Goal: Task Accomplishment & Management: Manage account settings

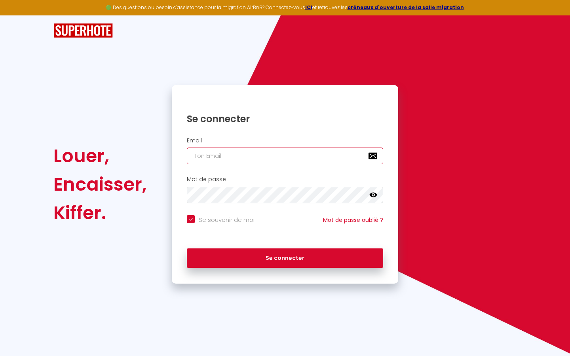
type input "[EMAIL_ADDRESS][DOMAIN_NAME]"
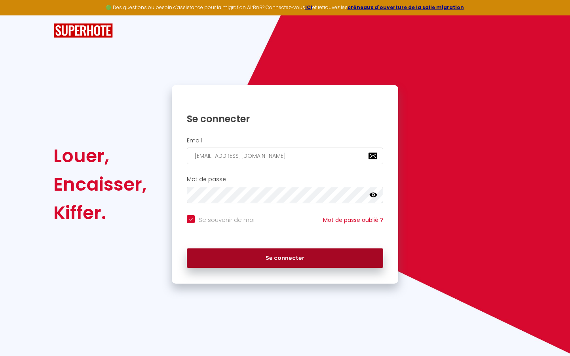
click at [288, 257] on button "Se connecter" at bounding box center [285, 259] width 196 height 20
checkbox input "true"
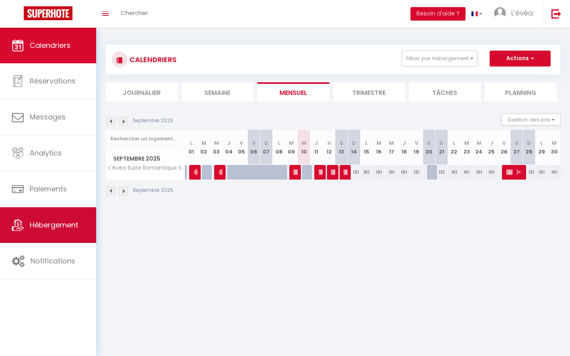
click at [48, 225] on span "Hébergement" at bounding box center [54, 225] width 49 height 10
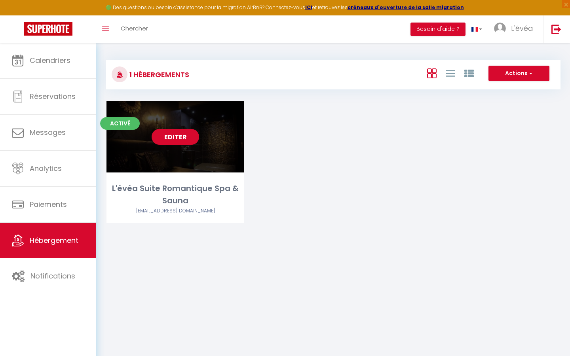
click at [174, 138] on link "Editer" at bounding box center [175, 137] width 47 height 16
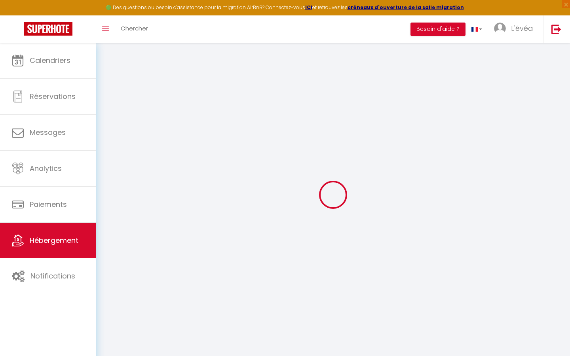
type input "L'évéa Suite Romantique Spa & Sauna"
type input "François & [PERSON_NAME]"
type input "Clavel"
select select "houses"
select select "2"
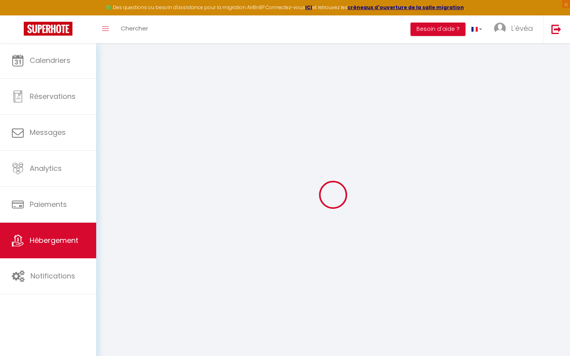
type input "101"
type input "35"
type input "1.50"
type input "150"
select select
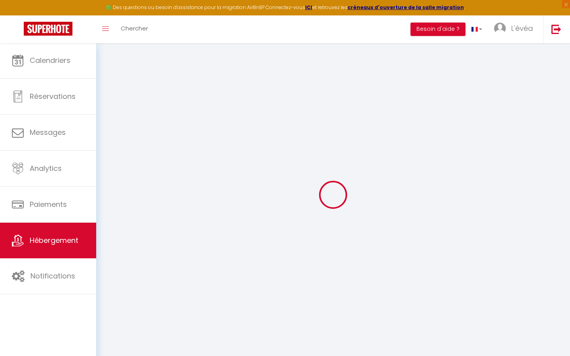
select select
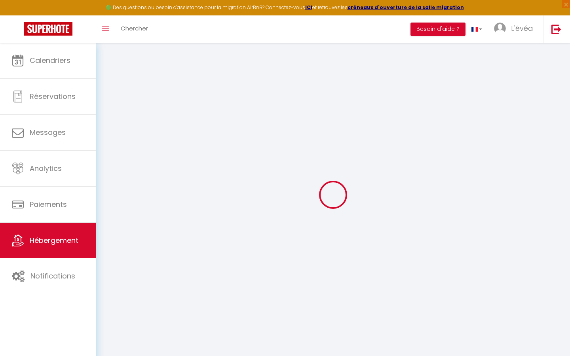
type input "[STREET_ADDRESS]"
type input "82150"
type input "Roquecor"
type input "[EMAIL_ADDRESS][DOMAIN_NAME]"
select select "7408"
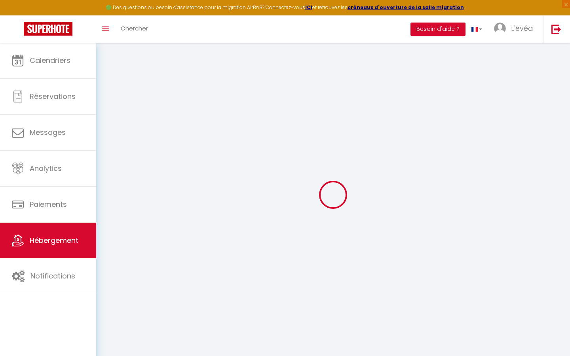
checkbox input "false"
type input "20.38"
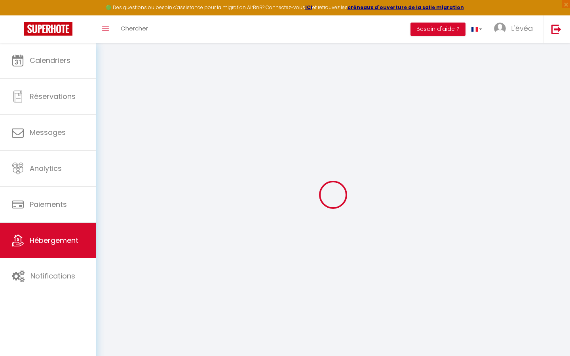
type input "0"
type input "Oups ! Les dates sélectionnées sont indisponibles."
type textarea "Malheureusement les dates sélectionnées sont indisponibles. Nous vous invitons …"
type input "44.3237687"
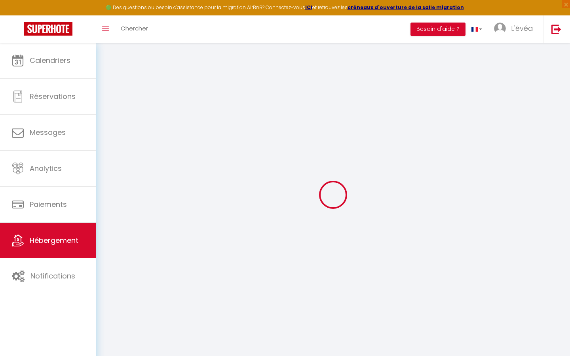
type input "0.9413512"
checkbox input "true"
checkbox input "false"
select select "24670"
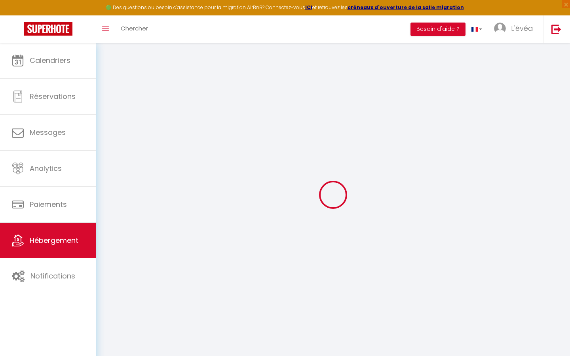
select select "24670"
checkbox input "false"
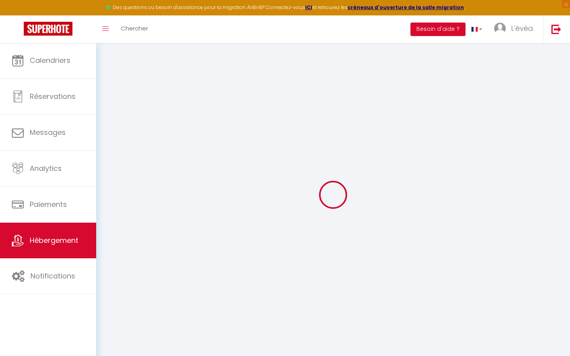
select select "18:00"
select select "23:45"
select select "11:00"
select select "15"
select select "120"
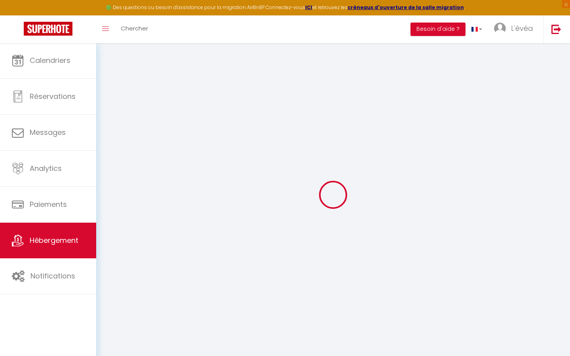
select select "08:00"
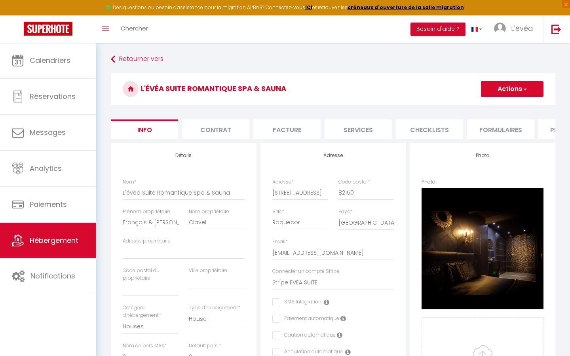
checkbox input "false"
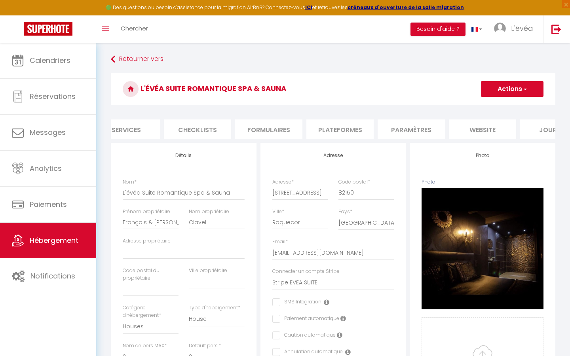
scroll to position [0, 232]
click at [468, 132] on li "website" at bounding box center [481, 129] width 67 height 19
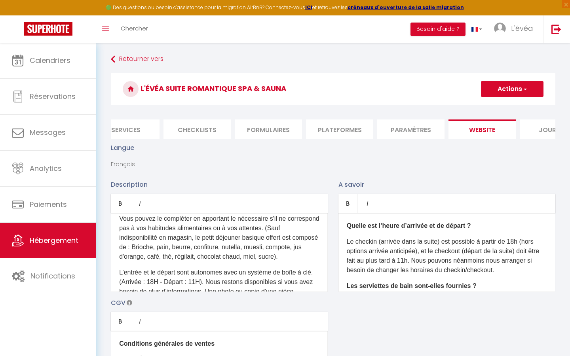
scroll to position [166, 0]
click at [180, 247] on p "Un petit déjeuner basique est offert et sera à disposition dans la suite. Vous …" at bounding box center [219, 232] width 200 height 57
click at [201, 245] on p "Un petit déjeuner basique est offert et sera à disposition dans la suite. Vous …" at bounding box center [219, 232] width 200 height 57
click at [181, 256] on p "Un petit déjeuner basique est offert et sera à disposition dans la suite. Vous …" at bounding box center [219, 232] width 200 height 57
drag, startPoint x: 216, startPoint y: 256, endPoint x: 304, endPoint y: 257, distance: 87.9
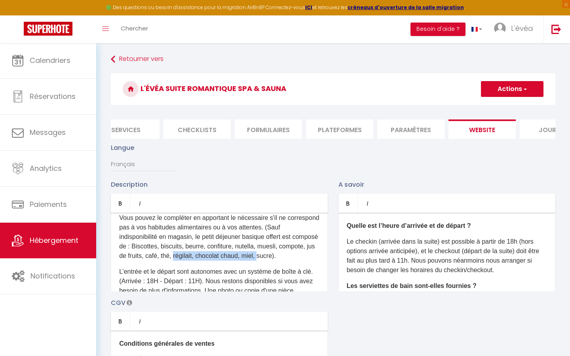
click at [304, 257] on p "Un petit déjeuner basique est offert et sera à disposition dans la suite. Vous …" at bounding box center [219, 232] width 200 height 57
click at [239, 245] on p "Un petit déjeuner basique est offert et sera à disposition dans la suite. Vous …" at bounding box center [219, 232] width 200 height 57
click at [120, 257] on p "Un petit déjeuner basique est offert et sera à disposition dans la suite. Vous …" at bounding box center [219, 232] width 200 height 57
click at [210, 247] on p "Un petit déjeuner basique est offert et sera à disposition dans la suite. Vous …" at bounding box center [219, 232] width 200 height 57
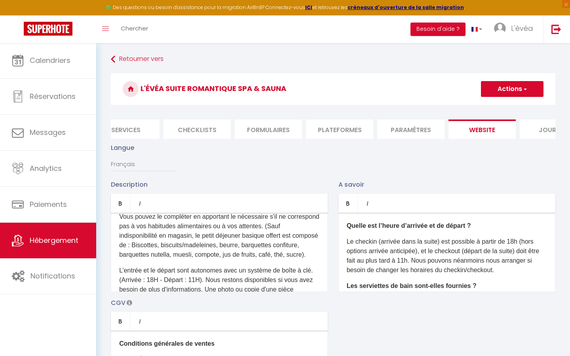
click at [304, 227] on p "Un petit déjeuner basique est offert et sera à disposition dans la suite. Vous …" at bounding box center [219, 231] width 200 height 57
click at [250, 246] on p "Un petit déjeuner basique est offert et sera à disposition dans la suite. Vous …" at bounding box center [219, 231] width 200 height 57
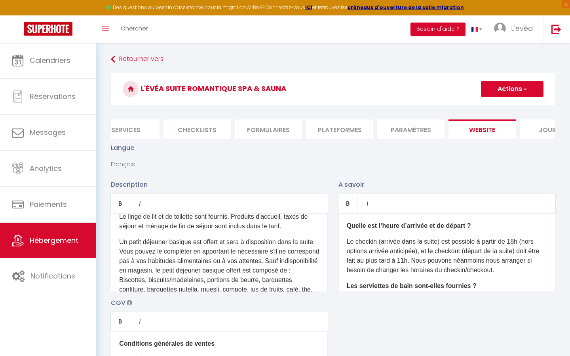
scroll to position [133, 0]
click at [534, 89] on button "Actions" at bounding box center [512, 89] width 63 height 16
click at [513, 106] on input "Enregistrer" at bounding box center [502, 106] width 29 height 8
checkbox input "true"
checkbox input "false"
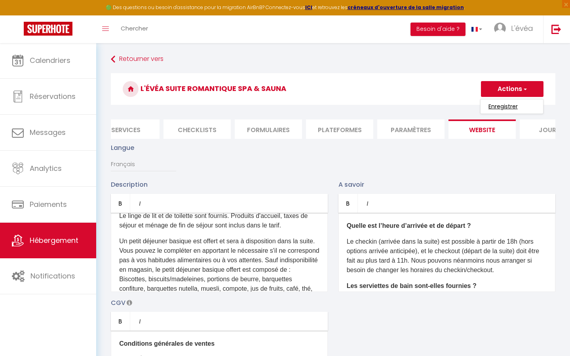
checkbox input "false"
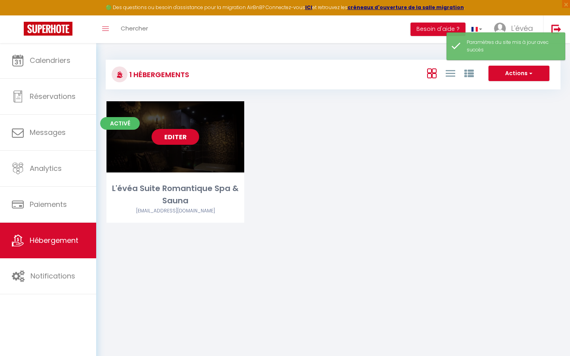
click at [177, 137] on link "Editer" at bounding box center [175, 137] width 47 height 16
select select "3"
select select "2"
select select "1"
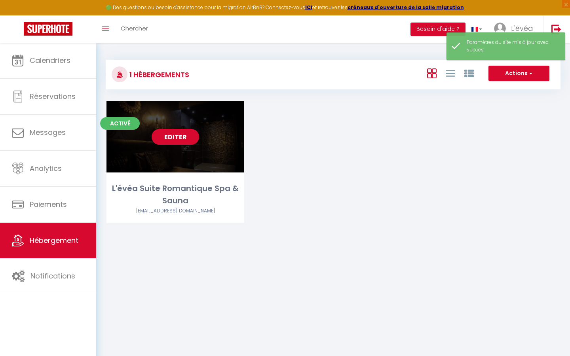
select select
select select "28"
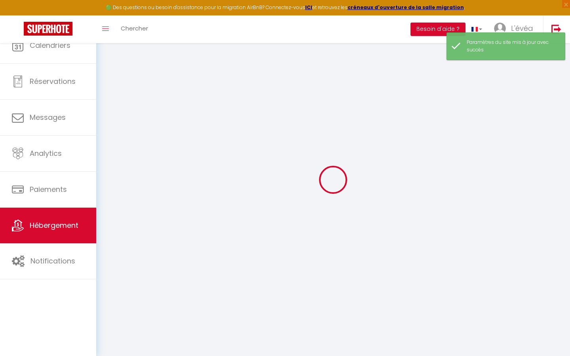
select select
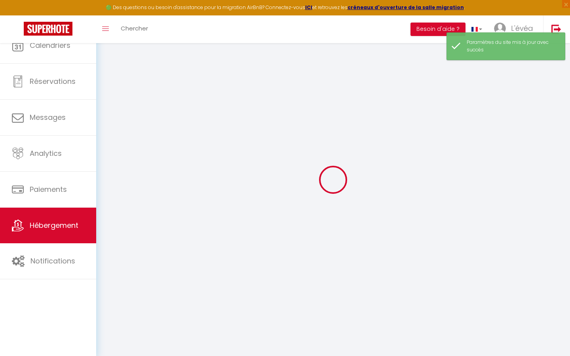
select select
checkbox input "false"
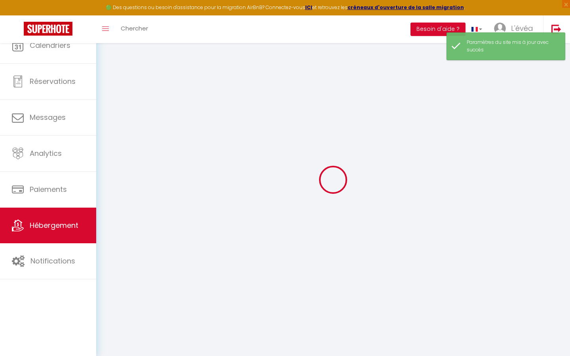
select select
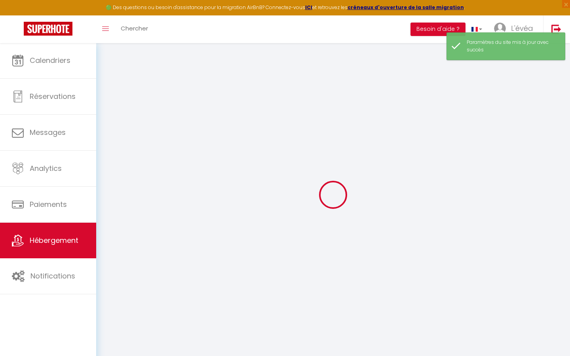
select select
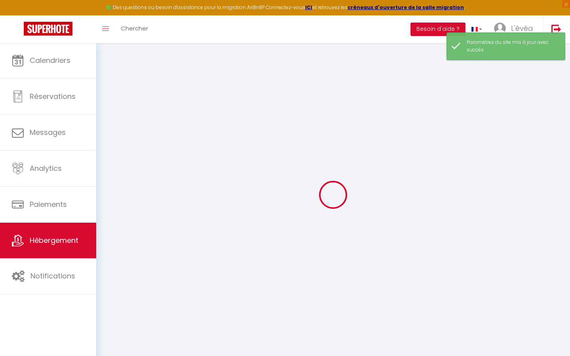
select select
checkbox input "false"
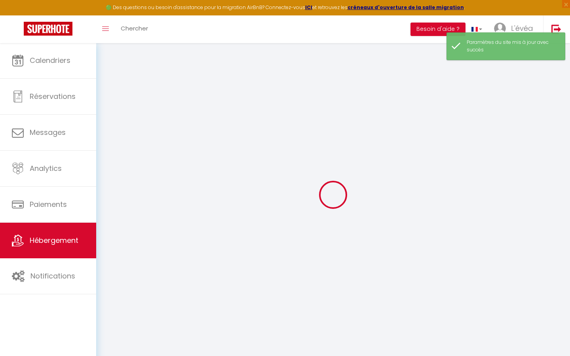
select select
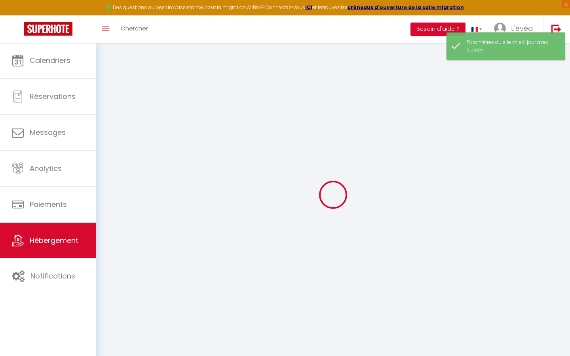
select select
checkbox input "false"
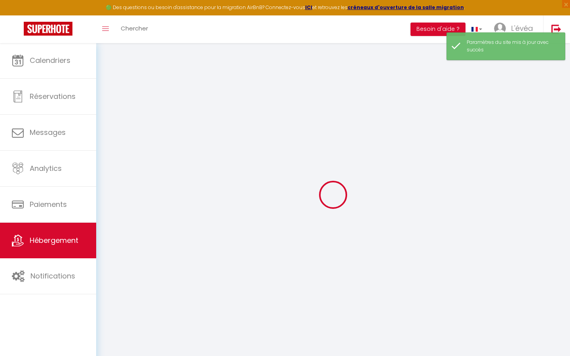
checkbox input "false"
select select
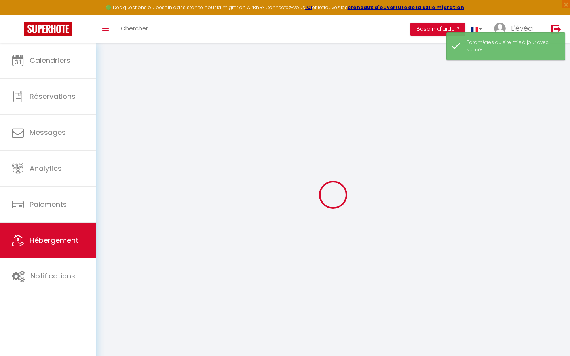
select select
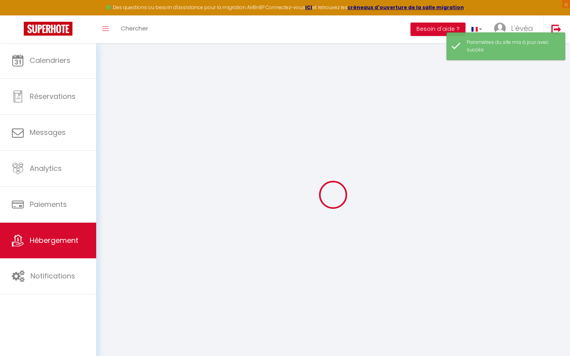
checkbox input "false"
select select
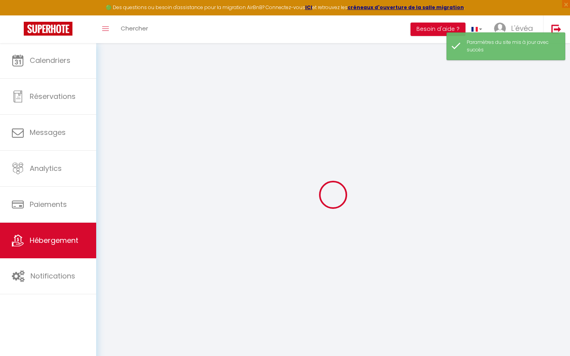
select select
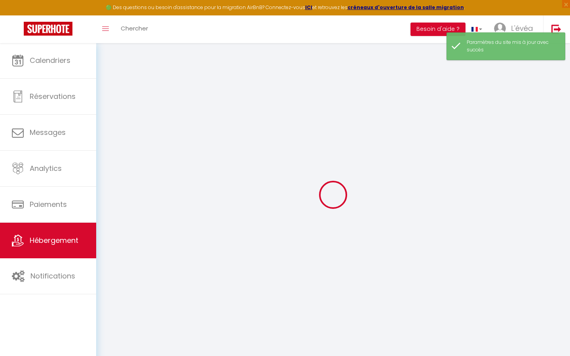
select select
checkbox input "false"
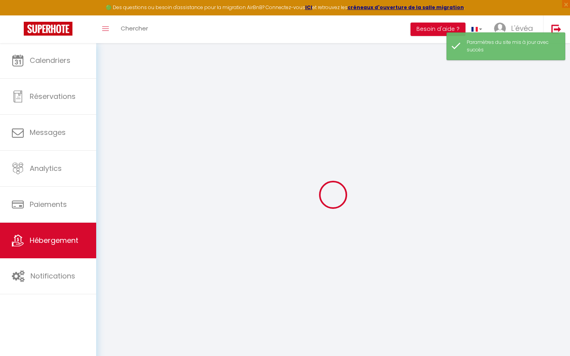
checkbox input "false"
select select
type input "L'évéa Suite Romantique Spa & Sauna"
type input "François & [PERSON_NAME]"
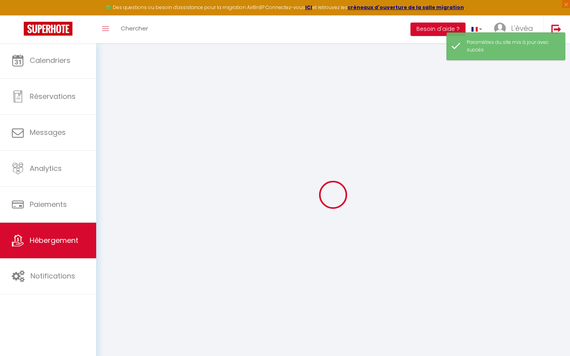
type input "Clavel"
select select "houses"
select select "2"
type input "101"
type input "35"
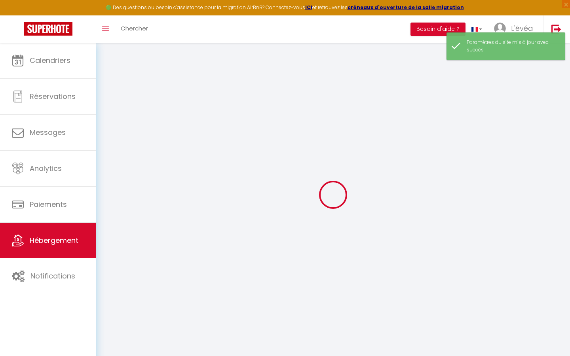
type input "1.50"
type input "150"
select select
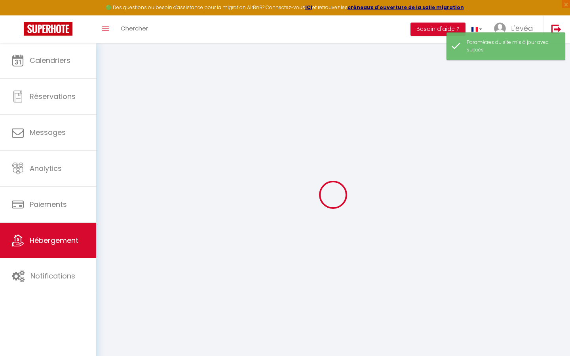
select select
type input "[STREET_ADDRESS]"
type input "82150"
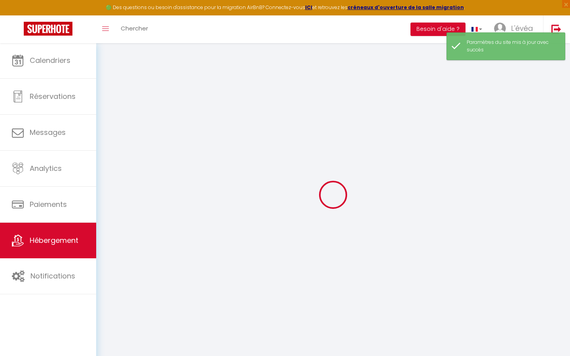
type input "Roquecor"
type input "[EMAIL_ADDRESS][DOMAIN_NAME]"
select select "7408"
checkbox input "false"
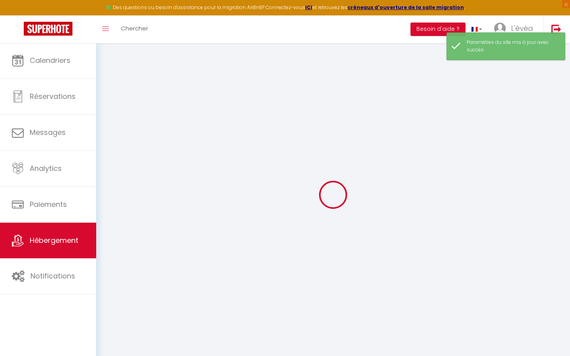
checkbox input "false"
type input "20.38"
type input "0"
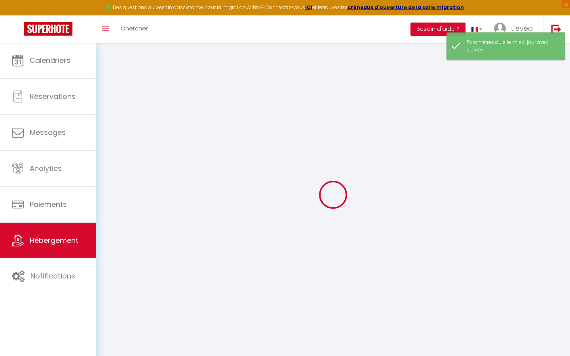
select select
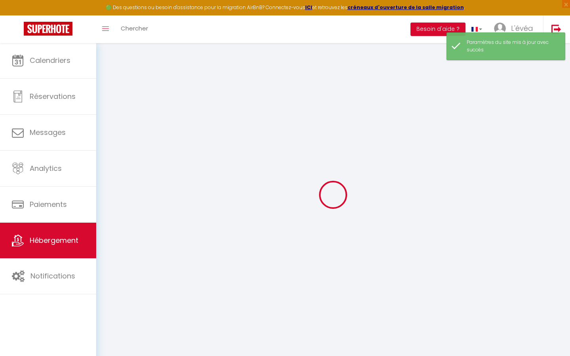
select select
checkbox input "false"
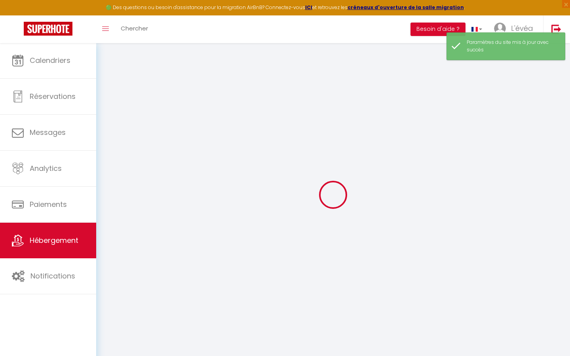
select select "24670"
select select "18:00"
select select "23:45"
select select "11:00"
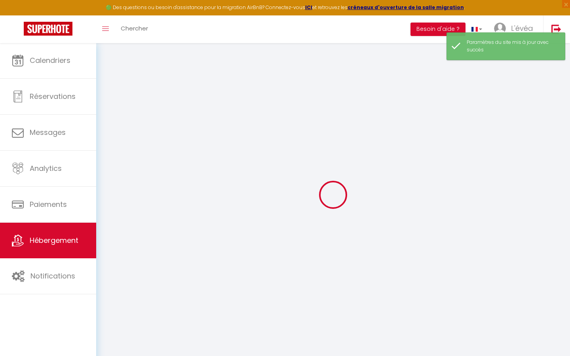
select select "15"
select select "120"
select select "08:00"
checkbox input "false"
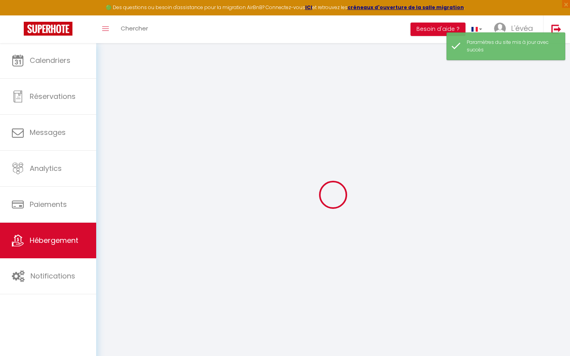
checkbox input "false"
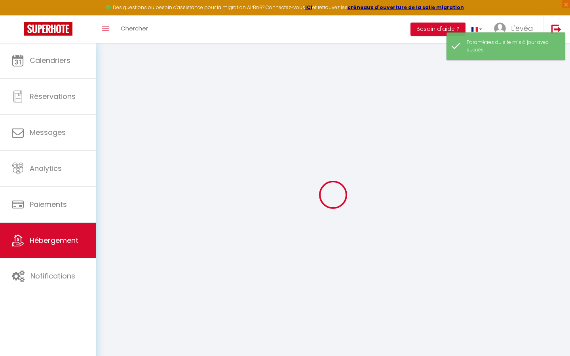
checkbox input "false"
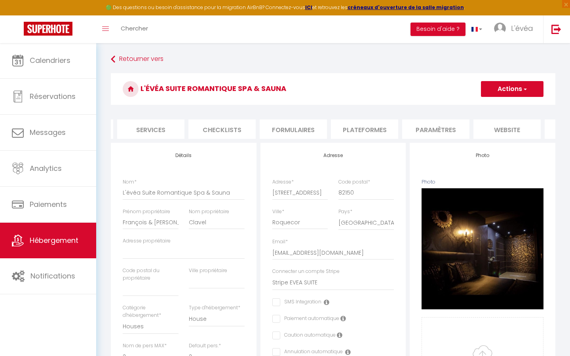
scroll to position [0, 210]
click at [497, 126] on li "website" at bounding box center [504, 129] width 67 height 19
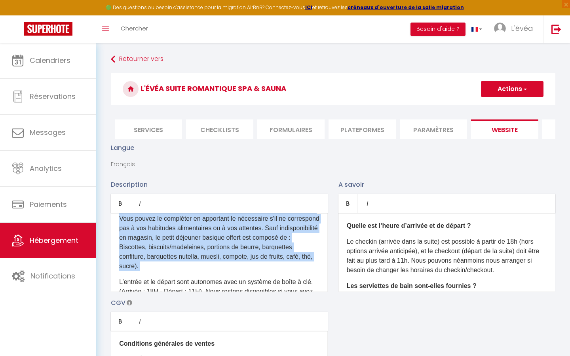
scroll to position [167, 0]
drag, startPoint x: 119, startPoint y: 232, endPoint x: 192, endPoint y: 263, distance: 78.7
click at [192, 263] on p "Un petit déjeuner basique est offert et sera à disposition dans la suite. Vous …" at bounding box center [219, 236] width 200 height 66
copy p "Un petit déjeuner basique est offert et sera à disposition dans la suite. Vous …"
click at [204, 61] on link "Retourner vers" at bounding box center [333, 59] width 444 height 14
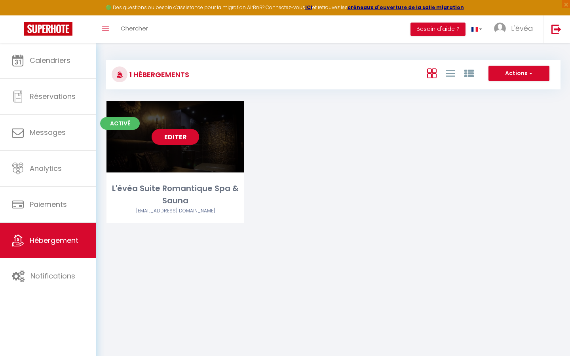
click at [179, 139] on link "Editer" at bounding box center [175, 137] width 47 height 16
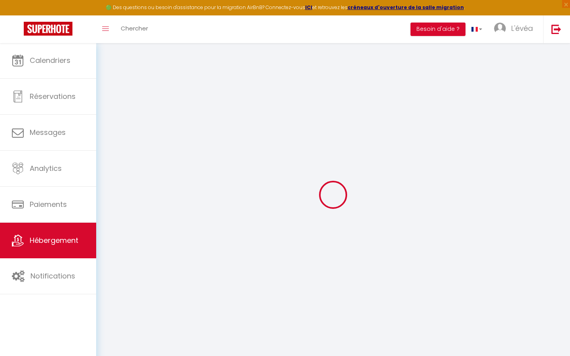
type input "Oups ! Les dates sélectionnées sont indisponibles."
type textarea "Malheureusement les dates sélectionnées sont indisponibles. Nous vous invitons …"
type input "44.3237687"
type input "0.9413512"
checkbox input "true"
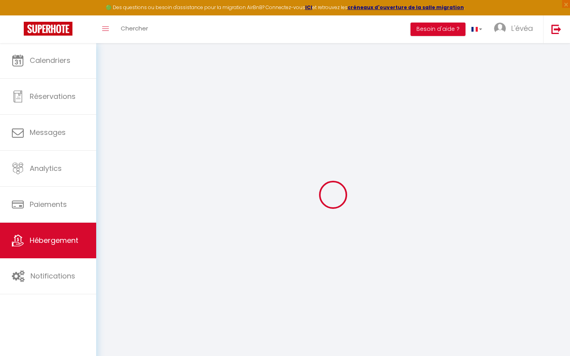
checkbox input "false"
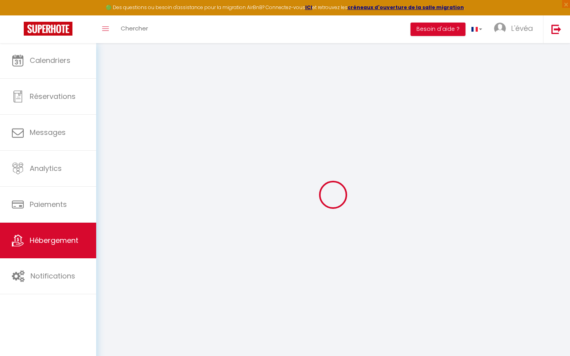
checkbox input "false"
select select "18:00"
select select "23:45"
select select "11:00"
select select "15"
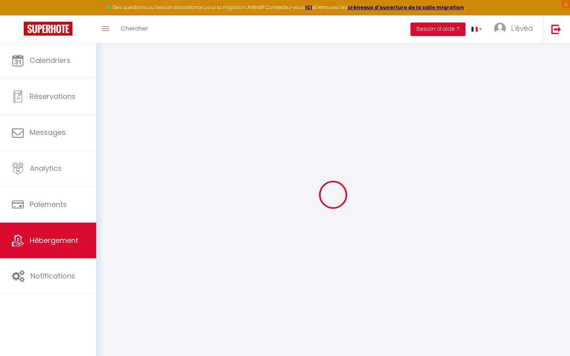
select select "120"
select select "08:00"
checkbox input "false"
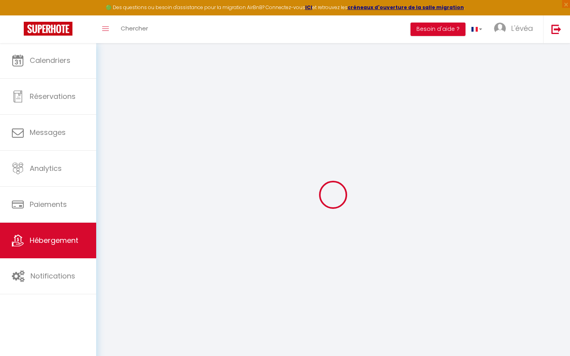
checkbox input "false"
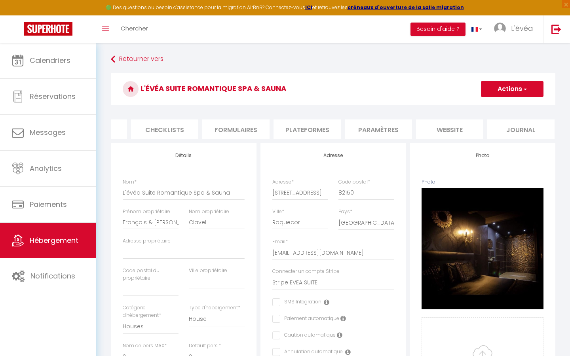
scroll to position [0, 264]
click at [444, 129] on li "website" at bounding box center [450, 129] width 67 height 19
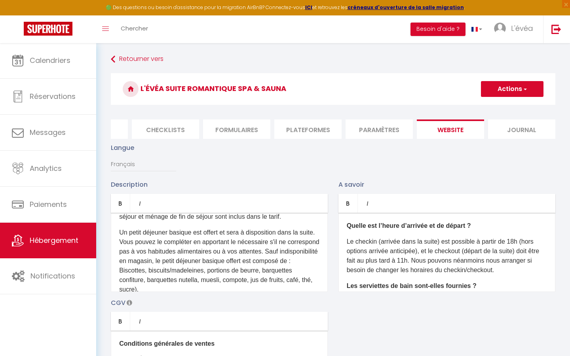
scroll to position [150, 0]
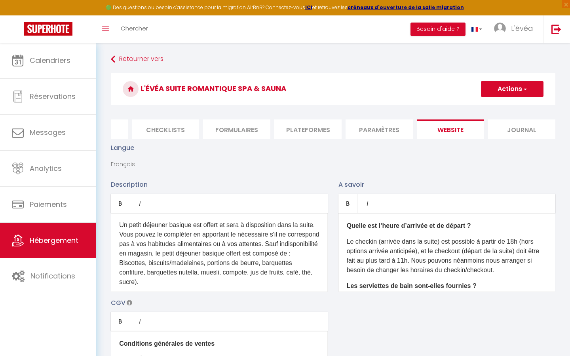
click at [222, 224] on p "Un petit déjeuner basique est offert et sera à disposition dans la suite. Vous …" at bounding box center [219, 253] width 200 height 66
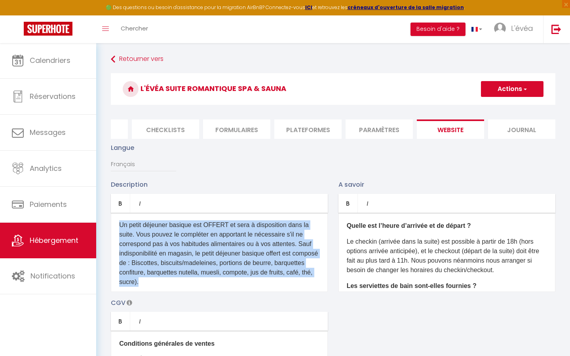
drag, startPoint x: 120, startPoint y: 224, endPoint x: 190, endPoint y: 281, distance: 90.6
click at [190, 281] on p "Un petit déjeuner basique est OFFERT et sera à disposition dans la suite. Vous …" at bounding box center [219, 253] width 200 height 66
copy p "Un petit déjeuner basique est OFFERT et sera à disposition dans la suite. Vous …"
click at [205, 282] on p "Un petit déjeuner basique est OFFERT et sera à disposition dans la suite. Vous …" at bounding box center [219, 253] width 200 height 66
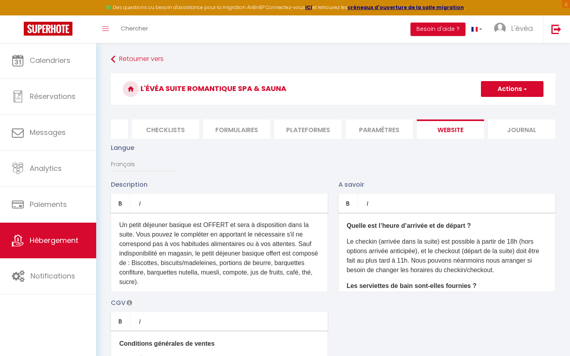
click at [525, 91] on span "button" at bounding box center [524, 89] width 5 height 8
click at [514, 106] on input "Enregistrer" at bounding box center [502, 106] width 29 height 8
checkbox input "true"
checkbox input "false"
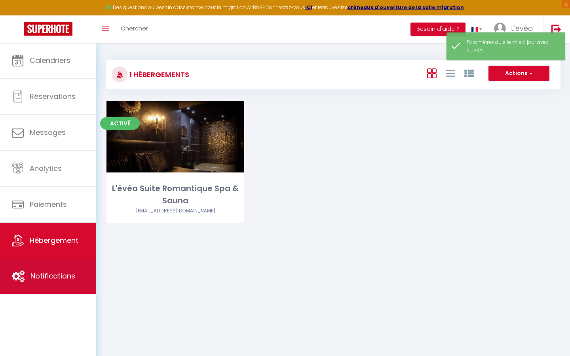
click at [40, 286] on link "Notifications" at bounding box center [48, 276] width 96 height 36
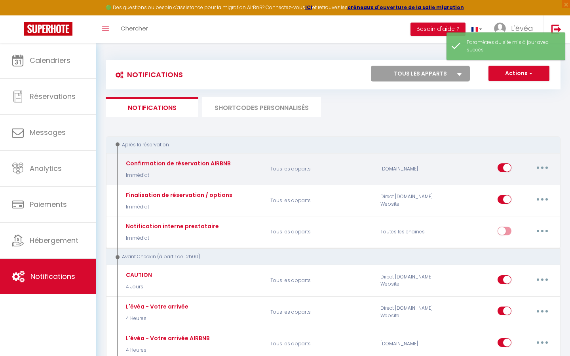
click at [542, 168] on icon "button" at bounding box center [542, 168] width 2 height 2
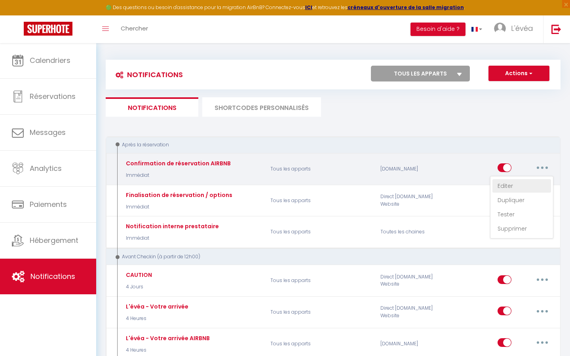
click at [510, 186] on link "Editer" at bounding box center [521, 185] width 59 height 13
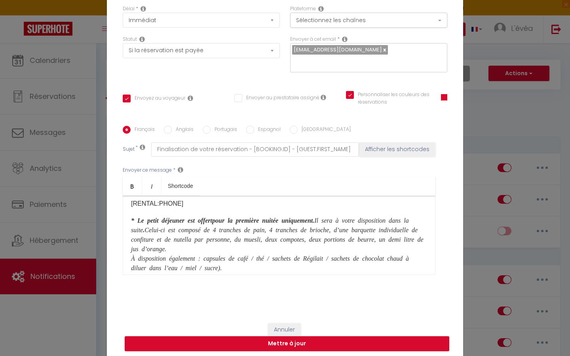
scroll to position [153, 0]
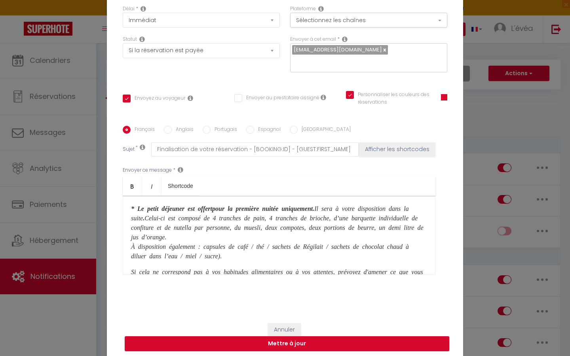
drag, startPoint x: 210, startPoint y: 220, endPoint x: 260, endPoint y: 252, distance: 59.6
click at [260, 252] on p "* L e petit déjeuner est offert pour la première nuitée uniquement. Il sera à v…" at bounding box center [279, 231] width 296 height 57
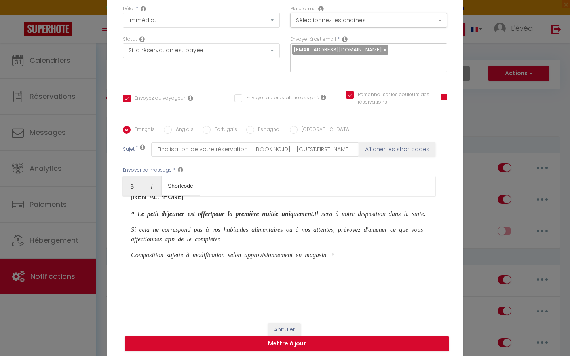
click at [424, 216] on b "." at bounding box center [425, 213] width 2 height 6
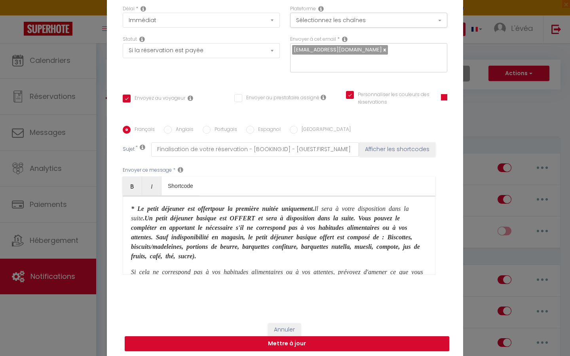
click at [212, 209] on b "e petit déjeuner est offert" at bounding box center [176, 208] width 71 height 6
click at [194, 211] on b "e petit déjeuner est OFFERT" at bounding box center [182, 208] width 82 height 6
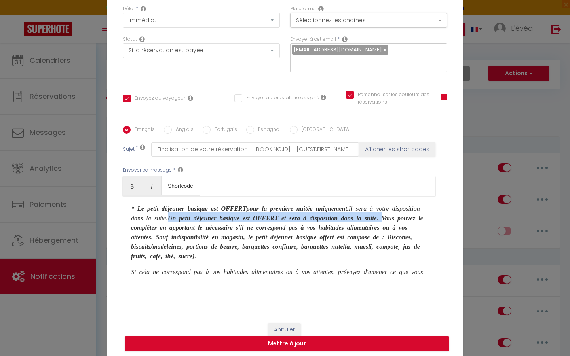
drag, startPoint x: 227, startPoint y: 220, endPoint x: 216, endPoint y: 227, distance: 12.5
click at [216, 227] on b ". Un petit déjeuner basique est OFFERT et sera à disposition dans la suite. Vou…" at bounding box center [277, 236] width 292 height 44
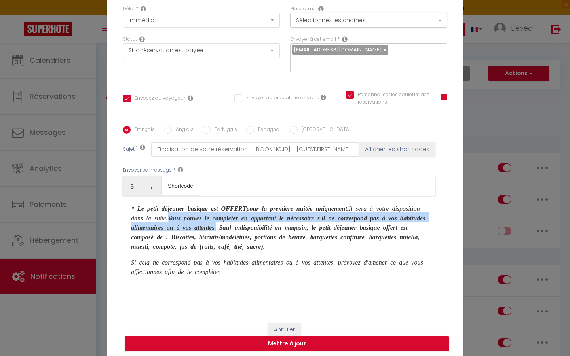
drag, startPoint x: 226, startPoint y: 217, endPoint x: 359, endPoint y: 230, distance: 132.8
click at [359, 230] on b ". Vous pouvez le compléter en apportant le nécessaire s'il ne correspond pas à …" at bounding box center [278, 231] width 294 height 35
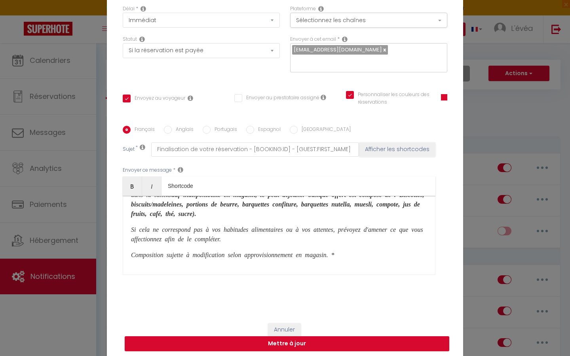
scroll to position [176, 0]
click at [334, 256] on icon "Composition sujette à modification selon approvisionnement en magasin. *" at bounding box center [232, 254] width 203 height 6
click at [300, 256] on icon "Composition sujette à modification selon approvisionnement. *" at bounding box center [215, 254] width 169 height 6
click at [314, 254] on p "Composition sujette à modification selon approvisionnement*" at bounding box center [279, 253] width 296 height 9
click at [130, 255] on div "Bonjour [GUEST:FIRST_NAME], Merci d'avoir réservé à L'évéa! Vous recevrez toute…" at bounding box center [279, 235] width 313 height 79
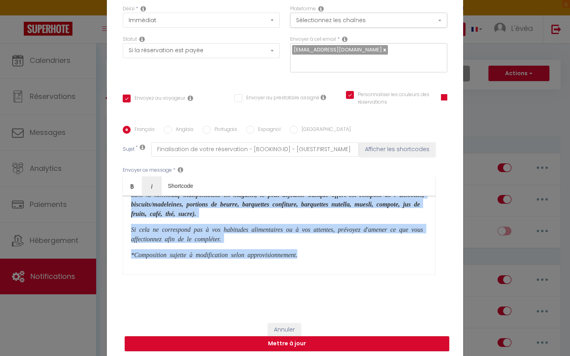
drag, startPoint x: 132, startPoint y: 215, endPoint x: 317, endPoint y: 256, distance: 189.6
click at [317, 256] on div "Bonjour [GUEST:FIRST_NAME], Merci d'avoir réservé à L'évéa! Vous recevrez toute…" at bounding box center [279, 235] width 313 height 79
copy div "* L e petit déjeuner basique est OFFERT pour la première nuitée uniquement. Il …"
click at [341, 259] on p "*Composition sujette à modification selon approvisionnement." at bounding box center [279, 253] width 296 height 9
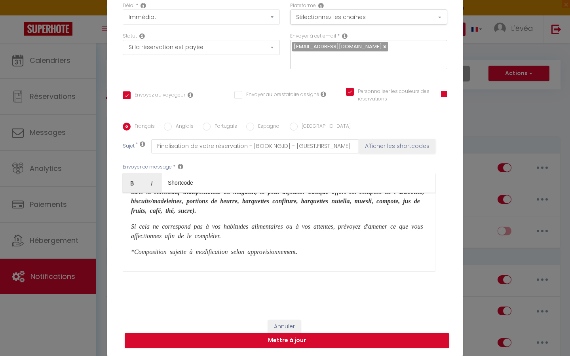
scroll to position [65, 0]
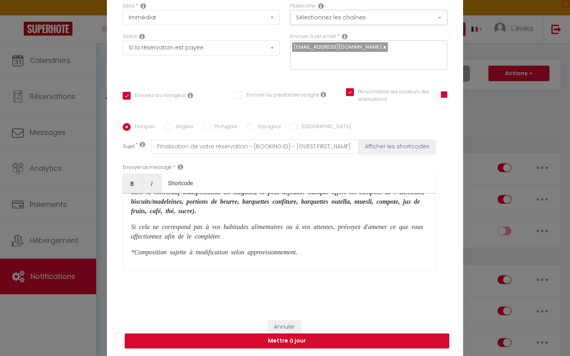
click at [280, 340] on button "Mettre à jour" at bounding box center [287, 341] width 324 height 15
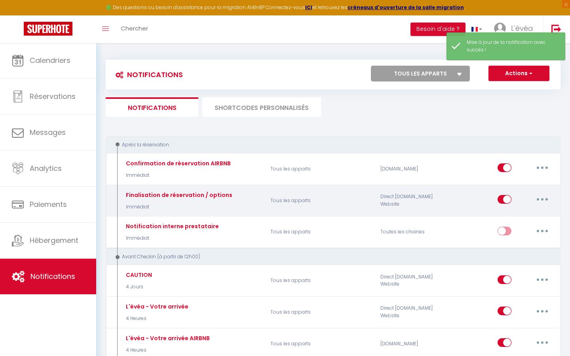
click at [544, 201] on button "button" at bounding box center [542, 199] width 22 height 13
click at [508, 216] on link "Editer" at bounding box center [521, 217] width 59 height 13
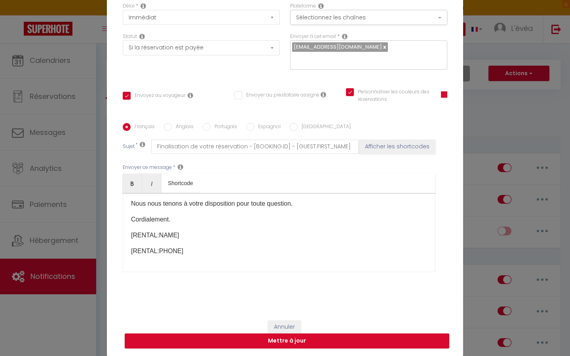
scroll to position [186, 0]
click at [297, 343] on button "Mettre à jour" at bounding box center [287, 341] width 324 height 15
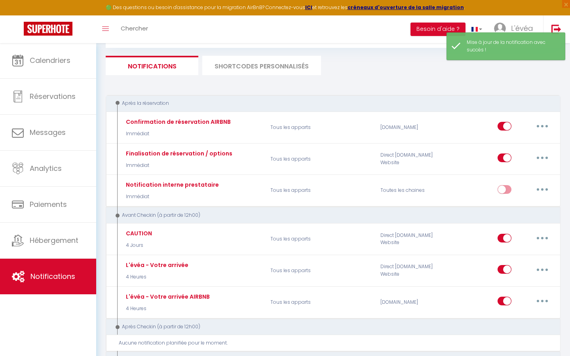
scroll to position [44, 0]
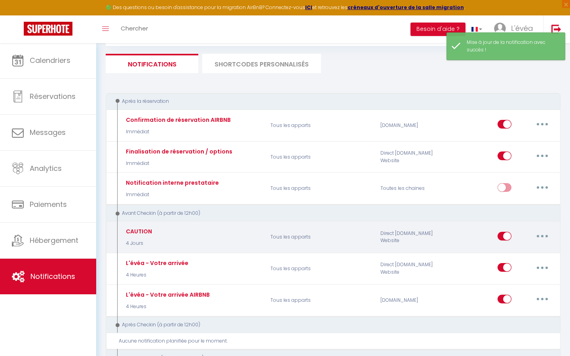
click at [542, 235] on icon "button" at bounding box center [542, 236] width 2 height 2
click at [510, 249] on link "Editer" at bounding box center [521, 253] width 59 height 13
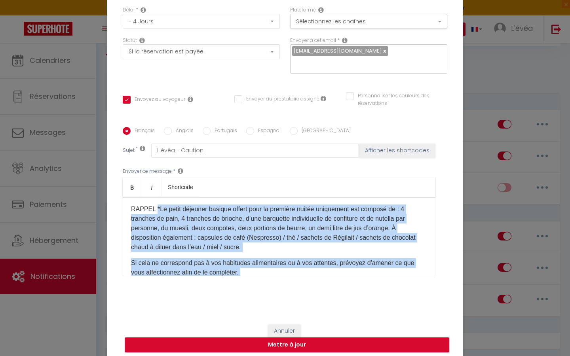
scroll to position [177, 0]
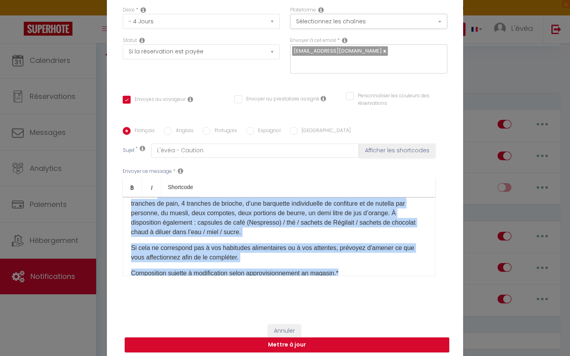
drag, startPoint x: 154, startPoint y: 226, endPoint x: 348, endPoint y: 274, distance: 199.8
click at [348, 274] on div "Bonjour [GUEST:FIRST_NAME], [PERSON_NAME] séjour est tout proche, il faut donc …" at bounding box center [279, 236] width 313 height 79
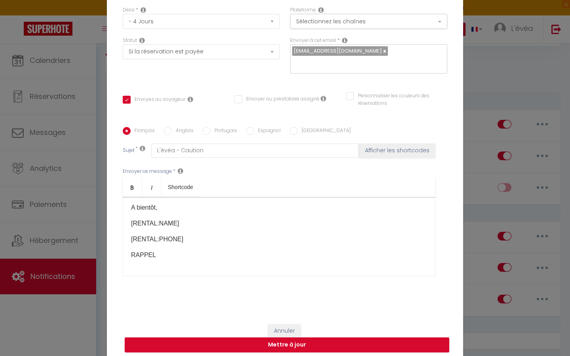
scroll to position [116, 0]
click at [162, 255] on p "RAPPEL :" at bounding box center [279, 254] width 296 height 9
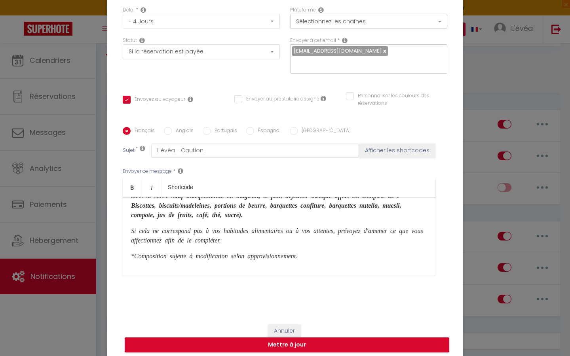
scroll to position [202, 0]
click at [279, 342] on button "Mettre à jour" at bounding box center [287, 345] width 324 height 15
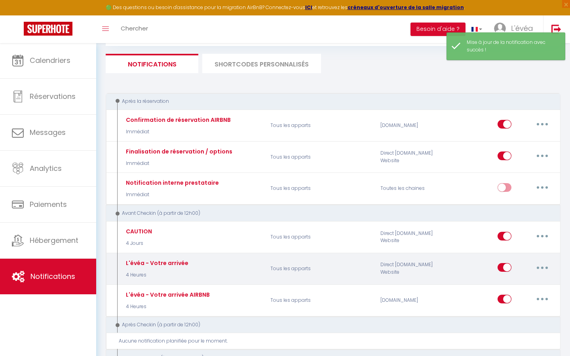
click at [538, 266] on button "button" at bounding box center [542, 267] width 22 height 13
click at [514, 281] on link "Editer" at bounding box center [521, 285] width 59 height 13
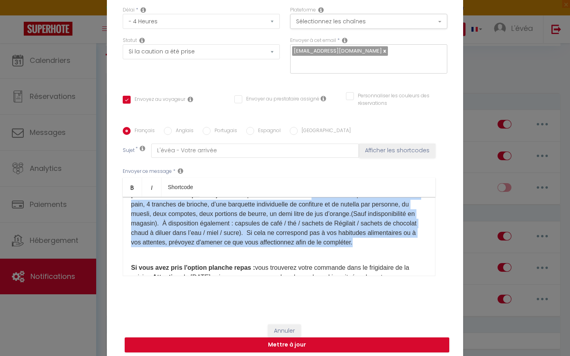
scroll to position [412, 0]
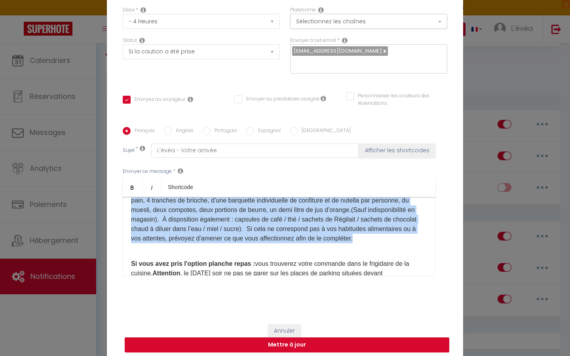
drag, startPoint x: 342, startPoint y: 231, endPoint x: 396, endPoint y: 261, distance: 61.6
click at [396, 243] on p "L'évéa Suite Romantique Spa & Sauna. Tél : [PHONE_NUMBER] Numéros d'urgence lor…" at bounding box center [279, 195] width 296 height 95
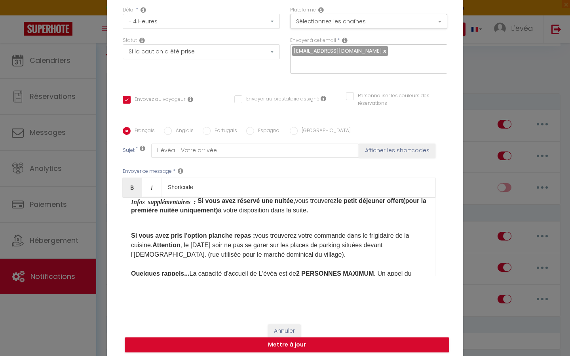
scroll to position [395, 0]
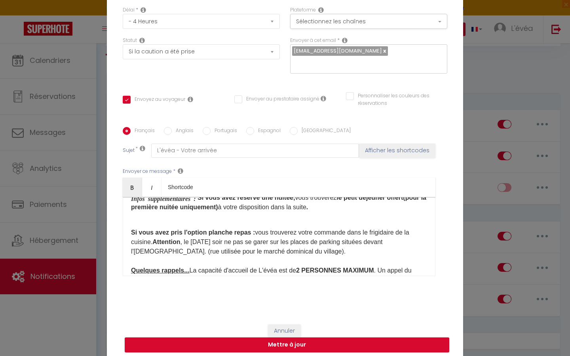
click at [345, 212] on p "L'évéa Suite Romantique Spa & Sauna. Tél : [PHONE_NUMBER] Numéros d'urgence lor…" at bounding box center [279, 188] width 296 height 47
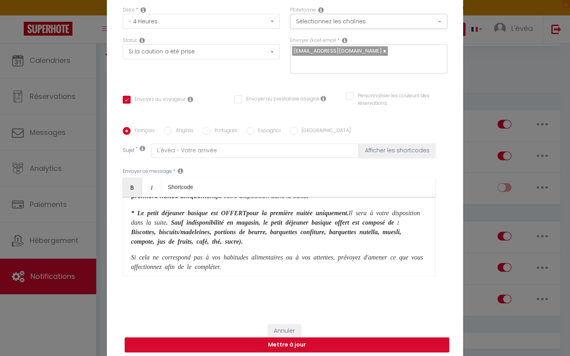
scroll to position [406, 0]
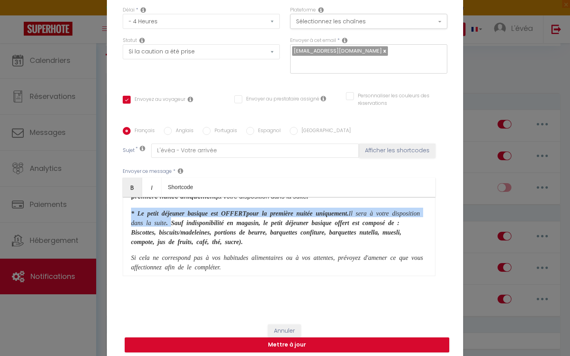
drag, startPoint x: 226, startPoint y: 233, endPoint x: 130, endPoint y: 222, distance: 96.0
click at [130, 222] on div "​Bonjour [GUEST:FIRST_NAME]​, De nouveau, merci d'avoir réservé à L'évéa ! Adre…" at bounding box center [279, 236] width 313 height 79
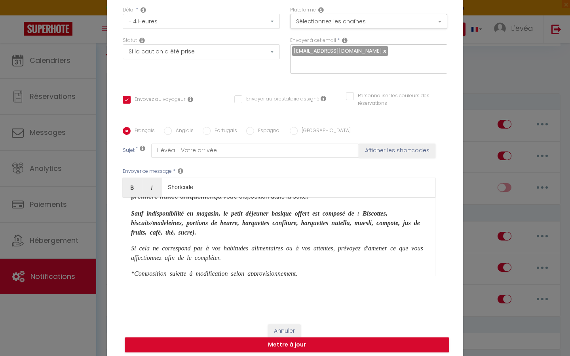
scroll to position [384, 0]
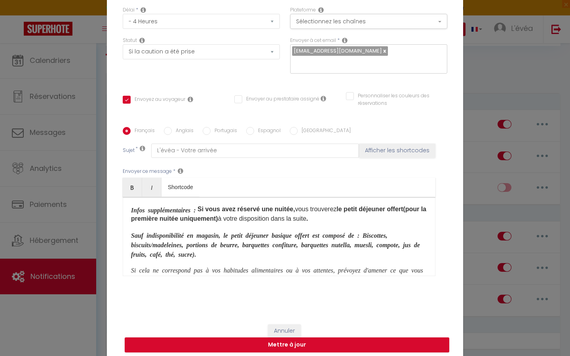
click at [403, 212] on b "le petit déjeuner offert" at bounding box center [369, 209] width 66 height 7
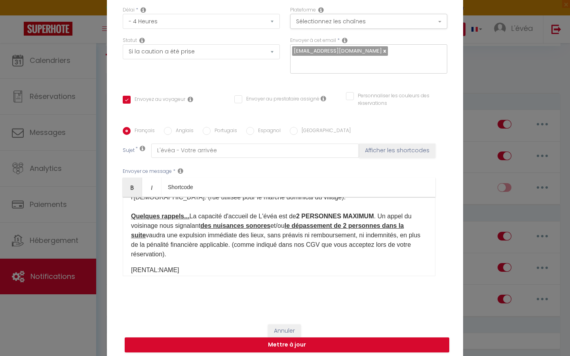
scroll to position [527, 0]
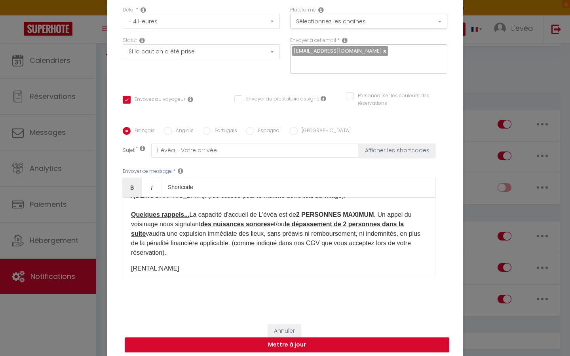
click at [288, 345] on button "Mettre à jour" at bounding box center [287, 345] width 324 height 15
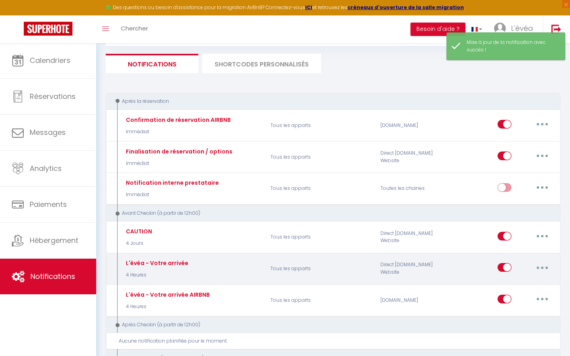
click at [540, 267] on button "button" at bounding box center [542, 267] width 22 height 13
click at [508, 283] on link "Editer" at bounding box center [521, 285] width 59 height 13
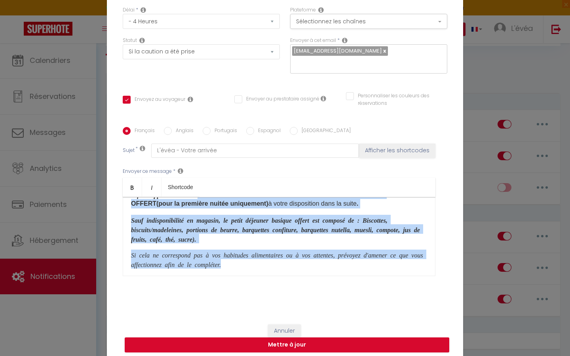
scroll to position [405, 0]
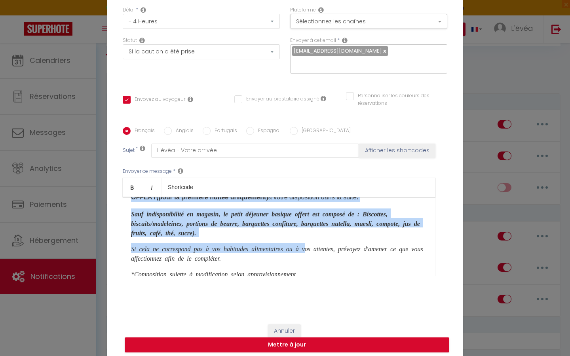
drag, startPoint x: 211, startPoint y: 232, endPoint x: 320, endPoint y: 254, distance: 110.5
click at [320, 254] on div "​Bonjour [GUEST:FIRST_NAME]​, De nouveau, merci d'avoir réservé à L'évéa ! Adre…" at bounding box center [279, 236] width 313 height 79
click at [328, 237] on p "Sauf indisponibilité en magasin, le petit déjeuner basique offert est composé d…" at bounding box center [279, 223] width 296 height 28
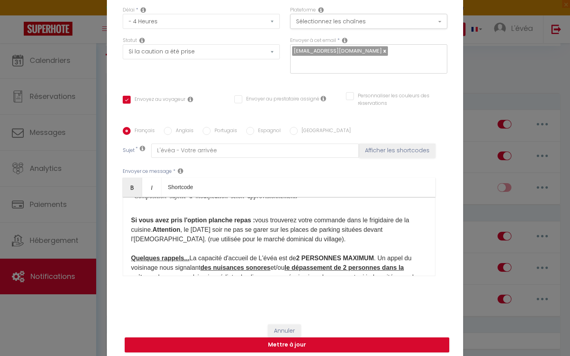
scroll to position [484, 0]
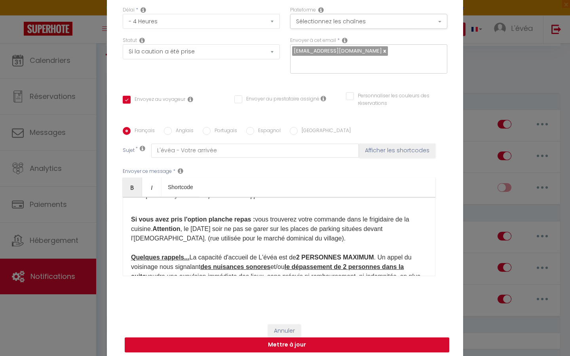
click at [254, 347] on button "Mettre à jour" at bounding box center [287, 345] width 324 height 15
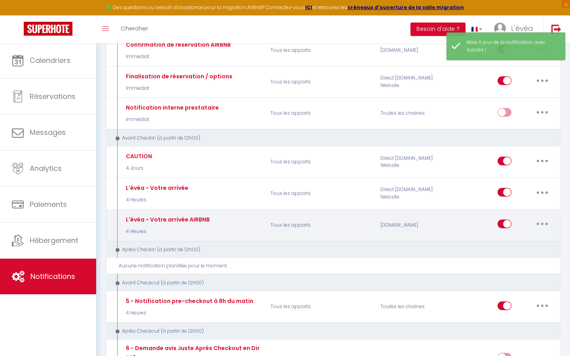
scroll to position [119, 0]
click at [542, 222] on icon "button" at bounding box center [542, 223] width 2 height 2
click at [508, 237] on link "Editer" at bounding box center [521, 241] width 59 height 13
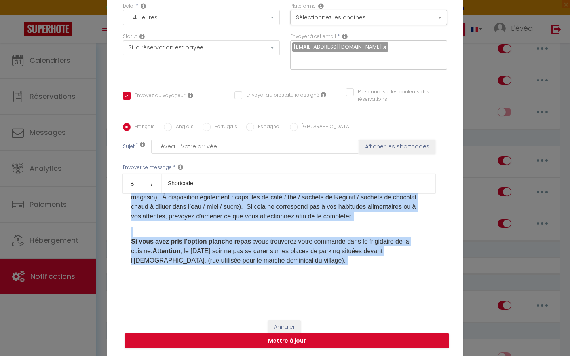
scroll to position [455, 0]
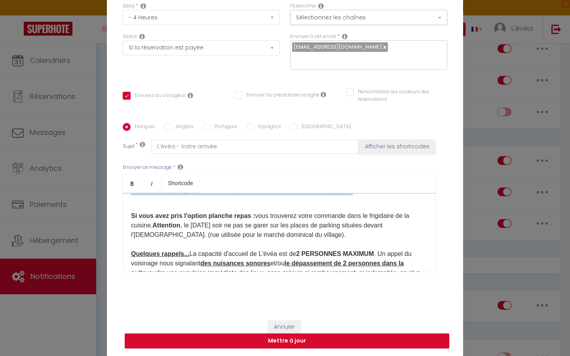
drag, startPoint x: 344, startPoint y: 224, endPoint x: 356, endPoint y: 221, distance: 12.3
click at [356, 221] on div "​Bonjour [GUEST:FIRST_NAME]​, De nouveau, merci d'avoir réservé à L'évéa ! Adre…" at bounding box center [279, 232] width 313 height 79
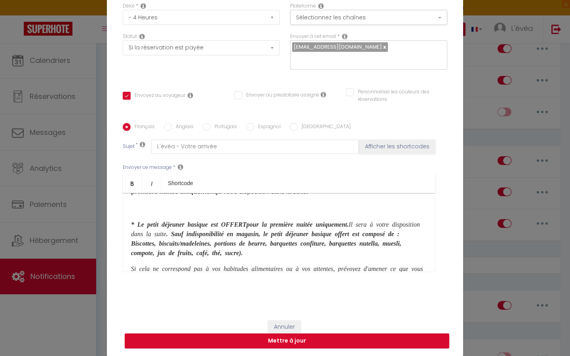
scroll to position [422, 0]
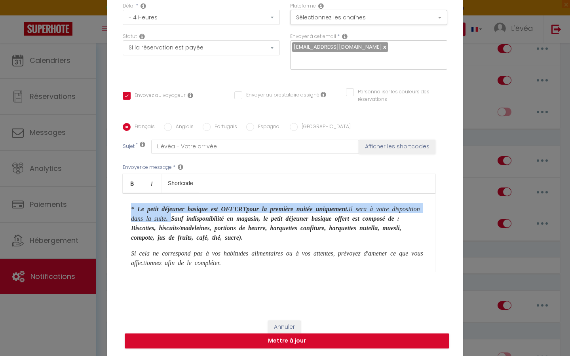
drag, startPoint x: 225, startPoint y: 229, endPoint x: 130, endPoint y: 218, distance: 96.0
click at [130, 218] on div "​Bonjour [GUEST:FIRST_NAME]​, De nouveau, merci d'avoir réservé à L'évéa ! Adre…" at bounding box center [279, 232] width 313 height 79
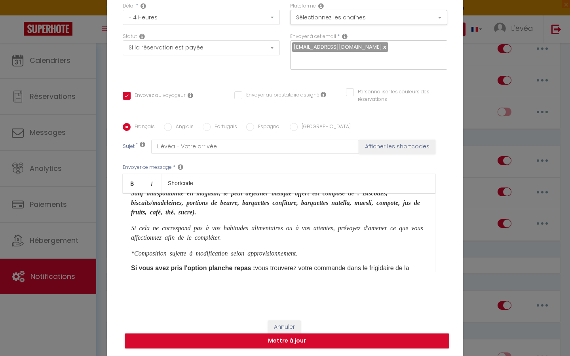
scroll to position [374, 0]
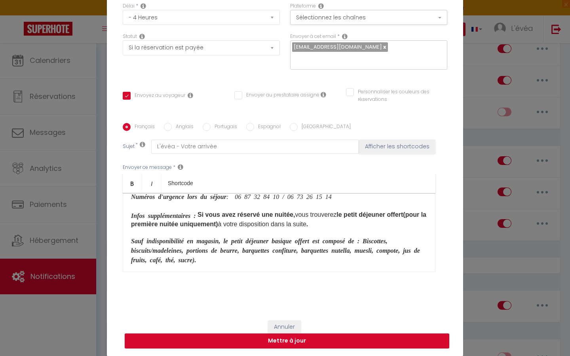
click at [403, 218] on b "le petit déjeuner offert" at bounding box center [369, 214] width 66 height 7
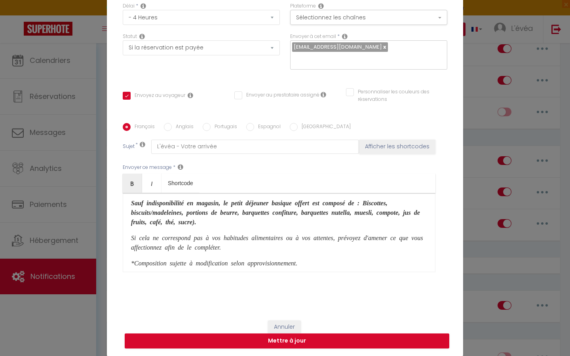
scroll to position [414, 0]
click at [319, 224] on b "Sauf indisponibilité en magasin, le petit déjeuner basique offert est composé d…" at bounding box center [275, 210] width 289 height 25
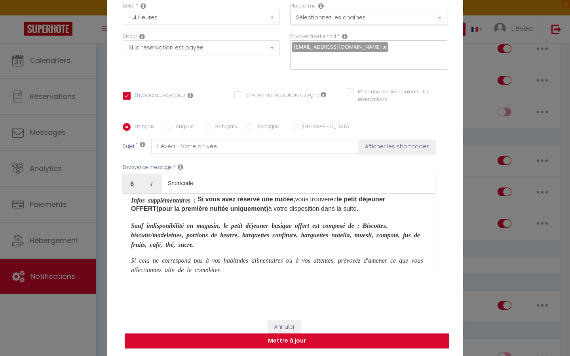
scroll to position [385, 0]
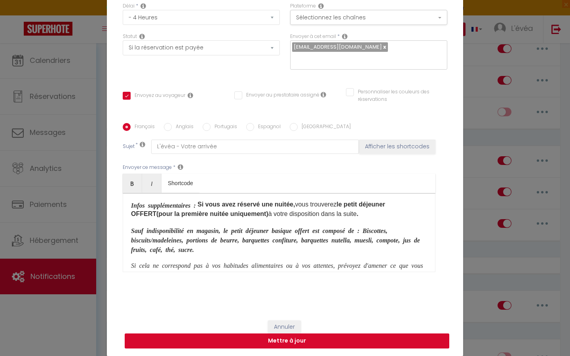
click at [277, 340] on button "Mettre à jour" at bounding box center [287, 341] width 324 height 15
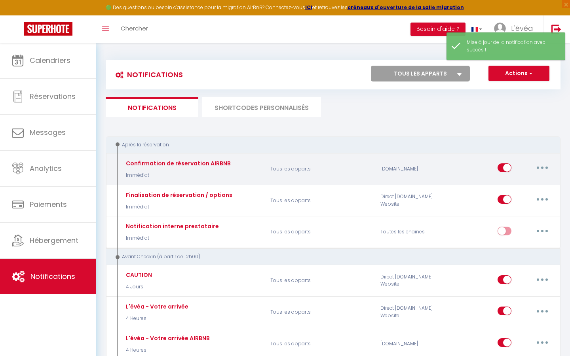
scroll to position [0, 0]
click at [544, 169] on button "button" at bounding box center [542, 167] width 22 height 13
click at [527, 182] on link "Editer" at bounding box center [521, 185] width 59 height 13
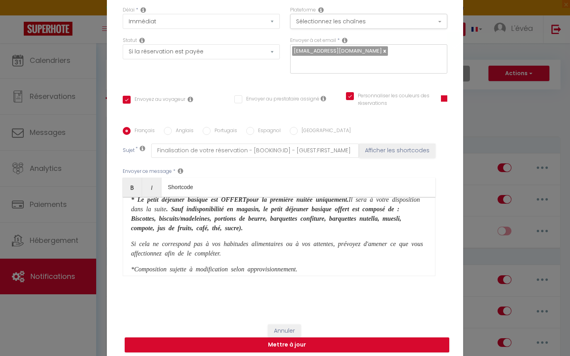
scroll to position [145, 0]
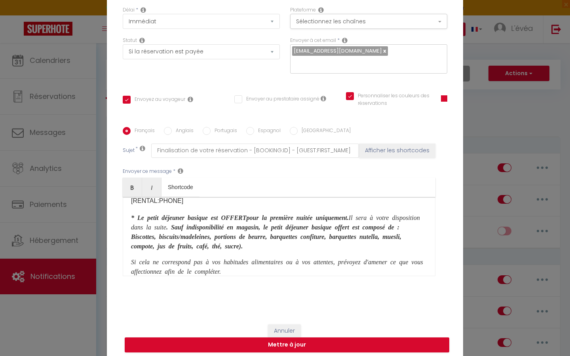
click at [390, 247] on b ". Sauf indisponibilité en magasin, le petit déjeuner basique offert est composé…" at bounding box center [266, 236] width 270 height 25
click at [300, 347] on button "Mettre à jour" at bounding box center [287, 345] width 324 height 15
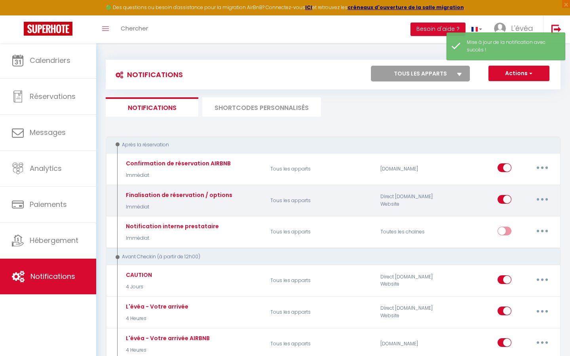
click at [543, 202] on button "button" at bounding box center [542, 199] width 22 height 13
click at [516, 216] on link "Editer" at bounding box center [521, 217] width 59 height 13
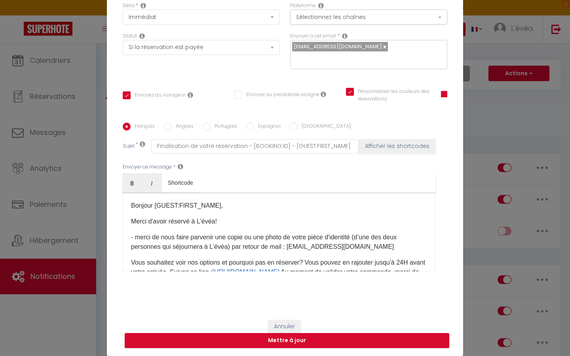
scroll to position [65, 0]
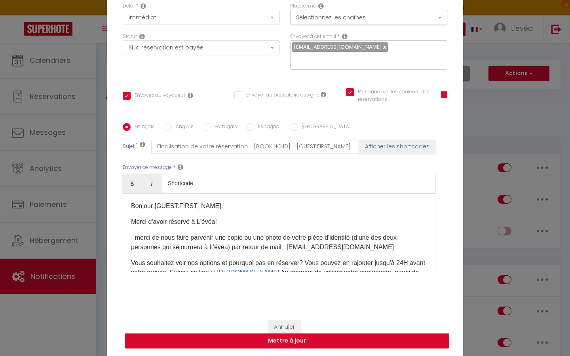
click at [269, 343] on button "Mettre à jour" at bounding box center [287, 341] width 324 height 15
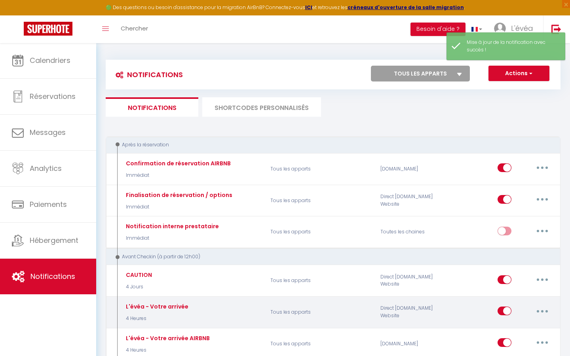
scroll to position [0, 0]
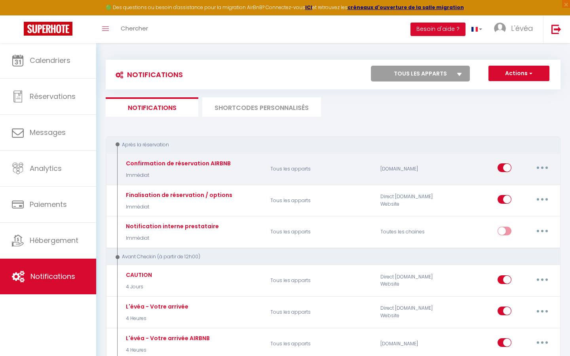
click at [542, 168] on icon "button" at bounding box center [542, 168] width 2 height 2
click at [503, 187] on link "Editer" at bounding box center [521, 185] width 59 height 13
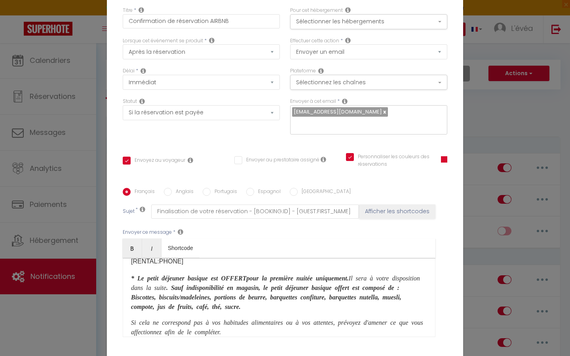
scroll to position [144, 0]
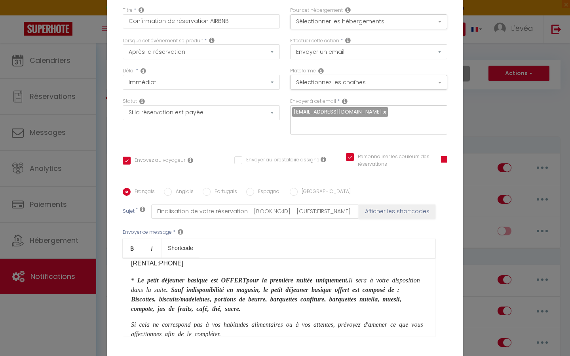
drag, startPoint x: 132, startPoint y: 220, endPoint x: 273, endPoint y: 274, distance: 151.1
click at [273, 274] on div "Bonjour [GUEST:FIRST_NAME], Merci d'avoir réservé à L'évéa! Vous recevrez toute…" at bounding box center [279, 297] width 313 height 79
copy div "* L e petit déjeuner basique est OFFERT pour la première nuitée uniquement. Il …"
click at [282, 319] on p "Si cela ne correspond pas à vos habitudes alimentaires ou à vos attentes, prévo…" at bounding box center [279, 328] width 296 height 19
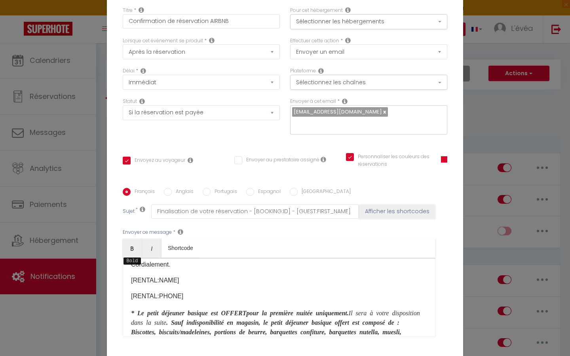
scroll to position [110, 0]
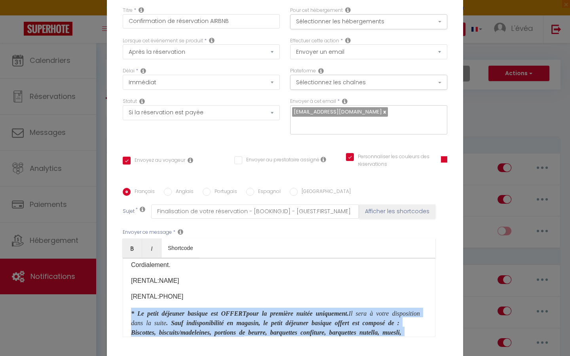
drag, startPoint x: 318, startPoint y: 255, endPoint x: 131, endPoint y: 253, distance: 186.8
click at [131, 258] on div "Bonjour [GUEST:FIRST_NAME], Merci d'avoir réservé à L'évéa! Vous recevrez toute…" at bounding box center [279, 297] width 313 height 79
copy div "* L e petit déjeuner basique est OFFERT pour la première nuitée uniquement. Il …"
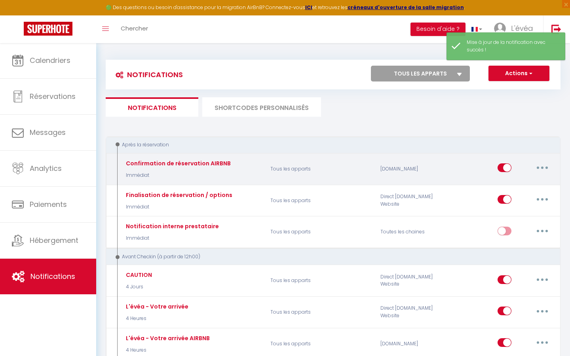
click at [539, 169] on button "button" at bounding box center [542, 167] width 22 height 13
click at [505, 184] on link "Editer" at bounding box center [521, 185] width 59 height 13
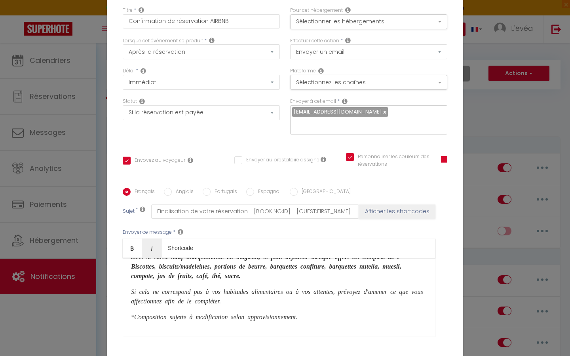
scroll to position [176, 0]
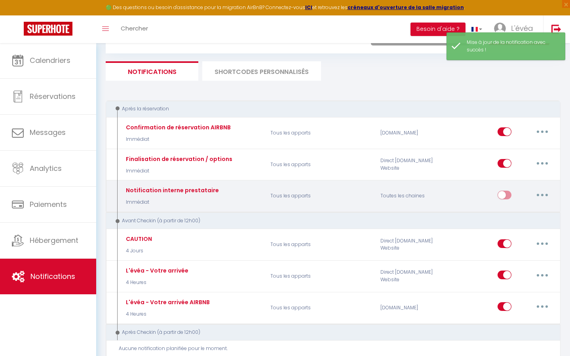
scroll to position [44, 0]
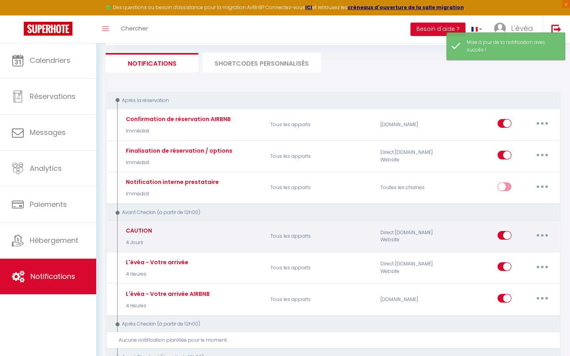
click at [544, 232] on button "button" at bounding box center [542, 235] width 22 height 13
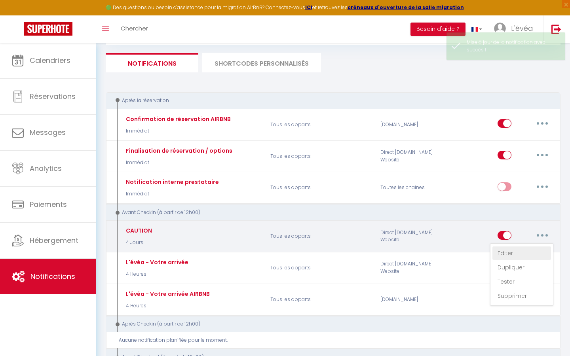
click at [516, 247] on link "Editer" at bounding box center [521, 253] width 59 height 13
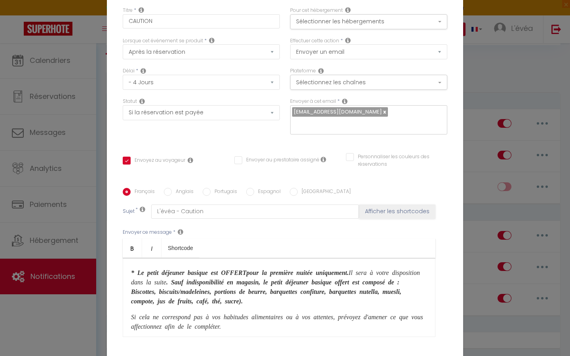
click at [389, 279] on b ". Sauf indisponibilité en magasin, le petit déjeuner basique offert est composé…" at bounding box center [266, 291] width 270 height 25
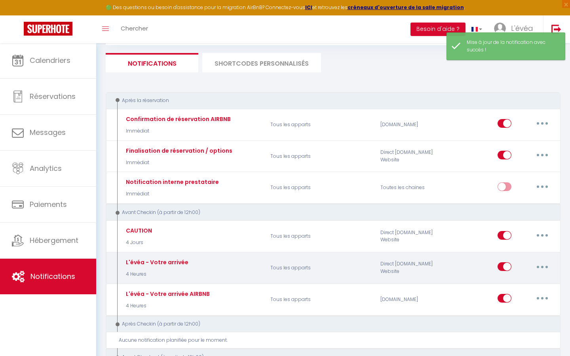
click at [535, 266] on button "button" at bounding box center [542, 266] width 22 height 13
click at [509, 281] on link "Editer" at bounding box center [521, 284] width 59 height 13
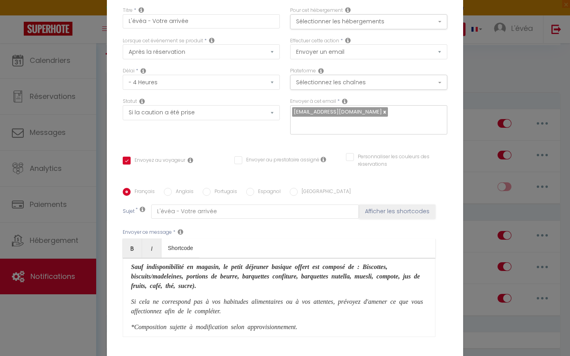
scroll to position [414, 0]
click at [319, 262] on b "Sauf indisponibilité en magasin, le petit déjeuner basique offert est composé d…" at bounding box center [275, 274] width 289 height 25
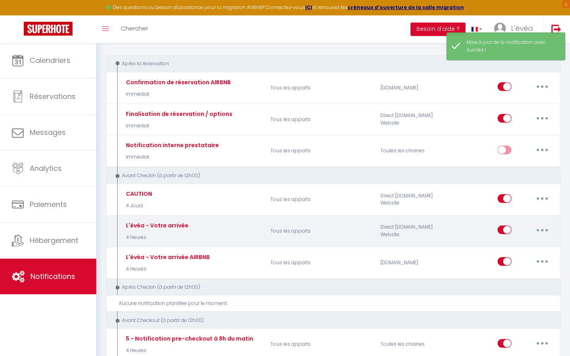
scroll to position [82, 0]
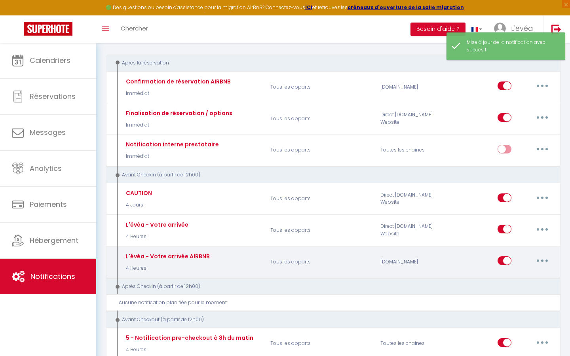
click at [542, 260] on icon "button" at bounding box center [542, 261] width 2 height 2
click at [511, 277] on link "Editer" at bounding box center [521, 278] width 59 height 13
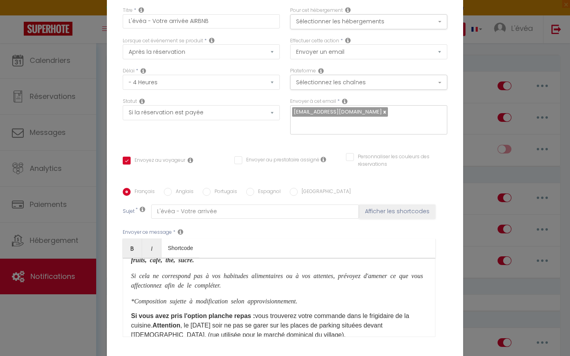
scroll to position [451, 0]
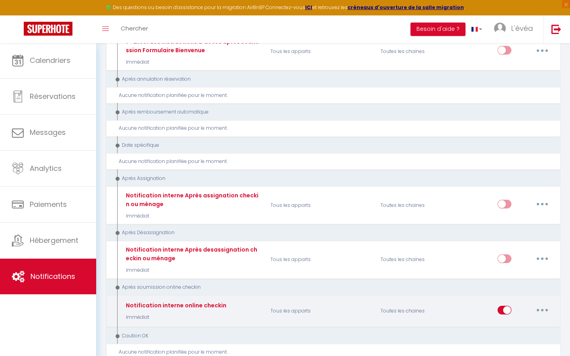
scroll to position [1068, 0]
click at [543, 304] on button "button" at bounding box center [542, 310] width 22 height 13
click at [506, 322] on link "Editer" at bounding box center [521, 328] width 59 height 13
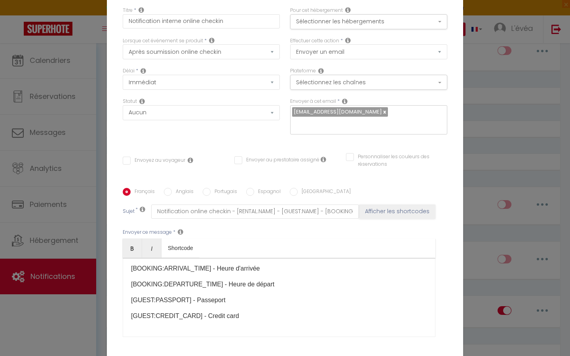
scroll to position [176, 0]
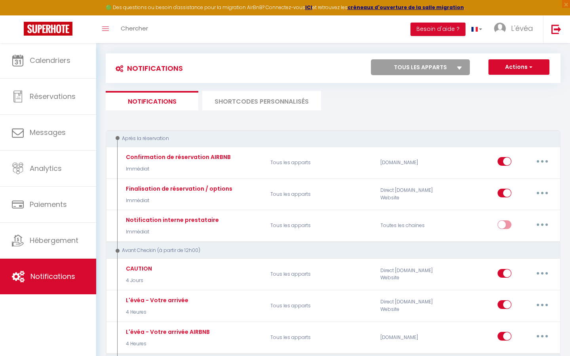
scroll to position [6, 0]
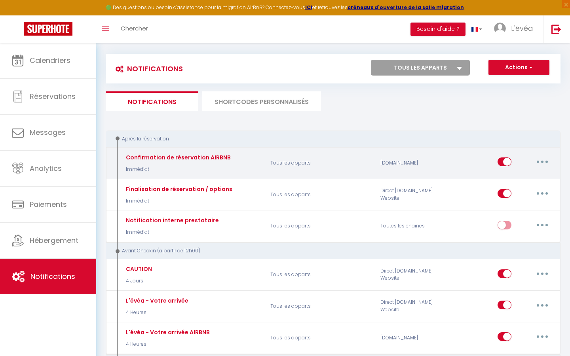
click at [538, 163] on button "button" at bounding box center [542, 162] width 22 height 13
click at [499, 180] on link "Editer" at bounding box center [521, 179] width 59 height 13
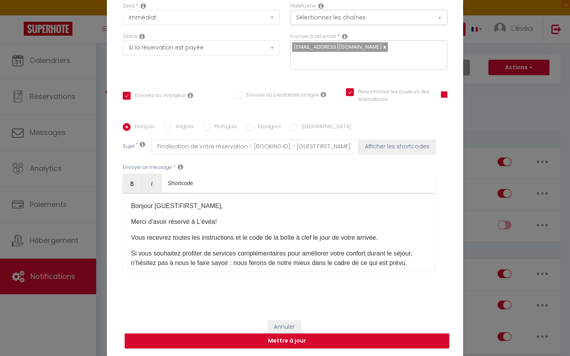
scroll to position [0, 0]
click at [300, 341] on button "Mettre à jour" at bounding box center [287, 341] width 324 height 15
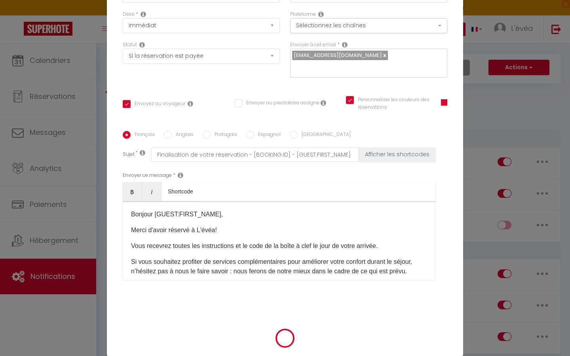
scroll to position [61, 0]
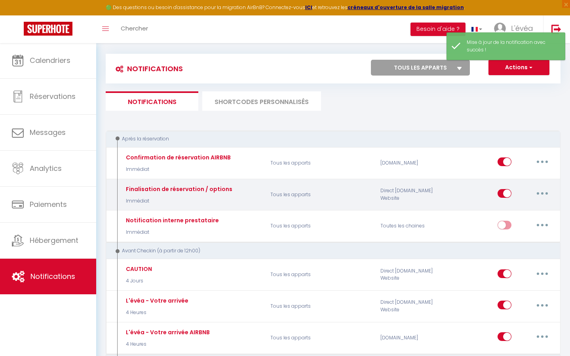
click at [539, 195] on button "button" at bounding box center [542, 193] width 22 height 13
click at [506, 208] on link "Editer" at bounding box center [521, 211] width 59 height 13
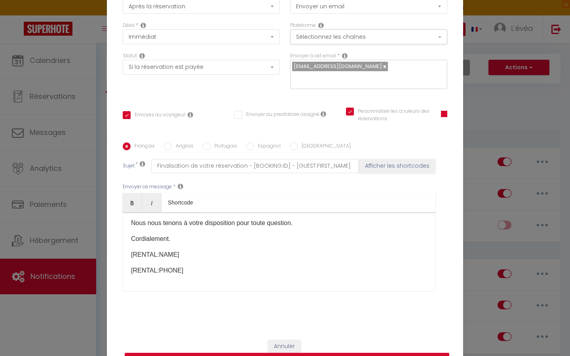
scroll to position [186, 0]
click at [140, 281] on div "Bonjour [GUEST:FIRST_NAME], Merci d'avoir réservé à L'évéa! - merci de nous fai…" at bounding box center [279, 251] width 313 height 79
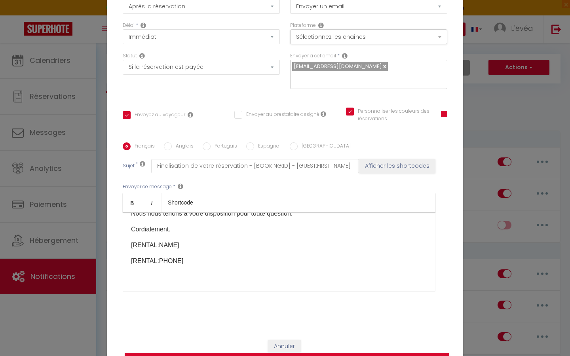
click at [287, 344] on button "Annuler" at bounding box center [284, 346] width 33 height 13
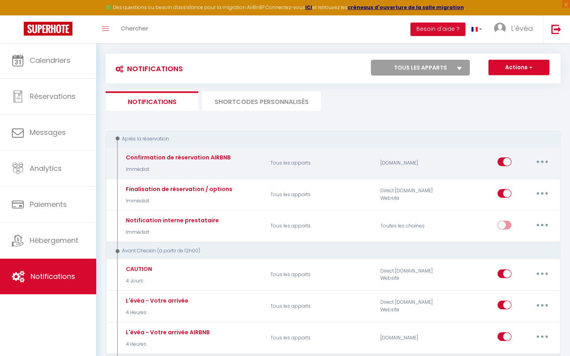
click at [537, 164] on button "button" at bounding box center [542, 162] width 22 height 13
click at [505, 175] on link "Editer" at bounding box center [521, 179] width 59 height 13
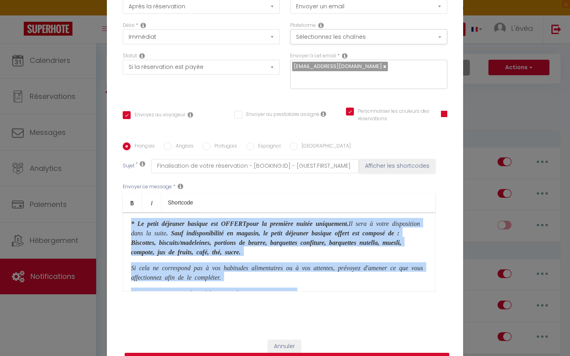
scroll to position [176, 0]
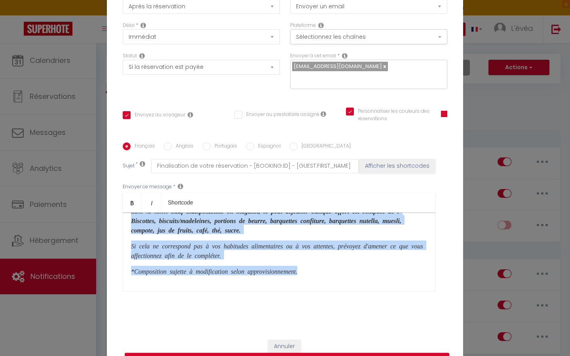
drag, startPoint x: 131, startPoint y: 237, endPoint x: 337, endPoint y: 274, distance: 209.5
click at [337, 274] on div "Bonjour [GUEST:FIRST_NAME], Merci d'avoir réservé à L'évéa! Vous recevrez toute…" at bounding box center [279, 251] width 313 height 79
copy div "* L e petit déjeuner basique est OFFERT pour la première nuitée uniquement. Il …"
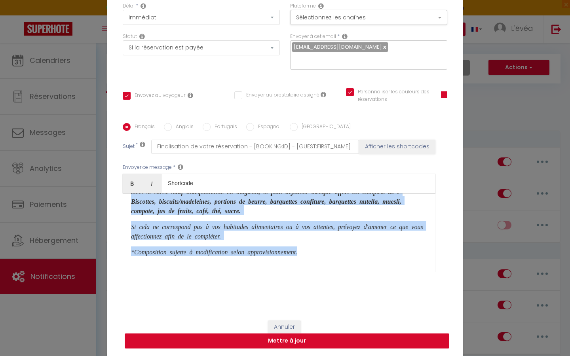
click at [310, 343] on button "Mettre à jour" at bounding box center [287, 341] width 324 height 15
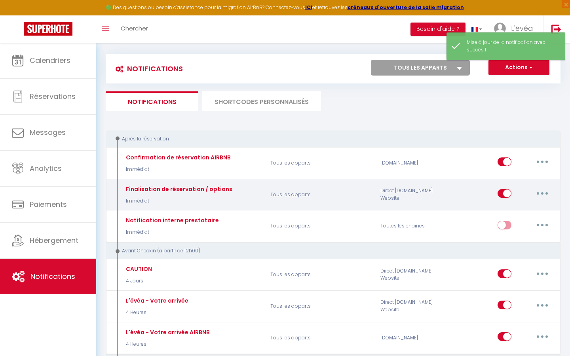
click at [545, 192] on button "button" at bounding box center [542, 193] width 22 height 13
click at [502, 212] on link "Editer" at bounding box center [521, 211] width 59 height 13
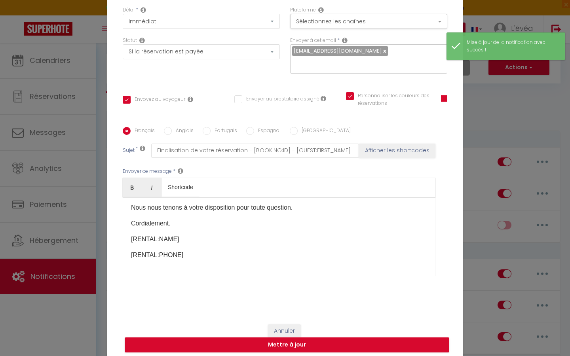
scroll to position [186, 0]
click at [142, 267] on div "Bonjour [GUEST:FIRST_NAME], Merci d'avoir réservé à L'évéa! - merci de nous fai…" at bounding box center [279, 236] width 313 height 79
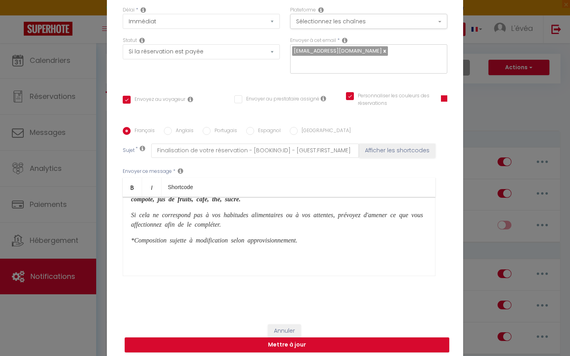
scroll to position [303, 0]
click at [275, 344] on button "Mettre à jour" at bounding box center [287, 345] width 324 height 15
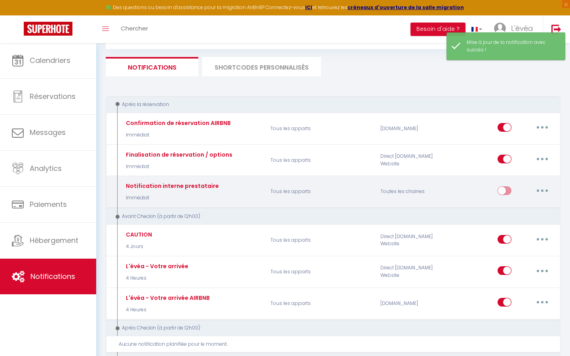
scroll to position [46, 0]
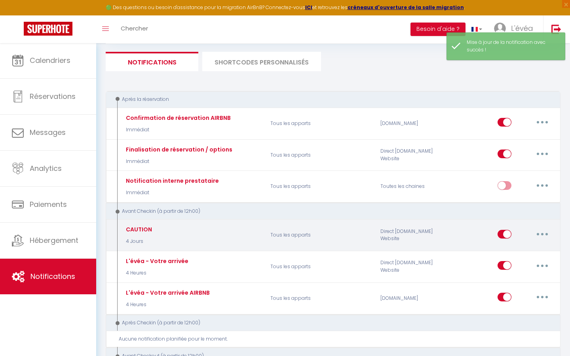
click at [539, 229] on button "button" at bounding box center [542, 234] width 22 height 13
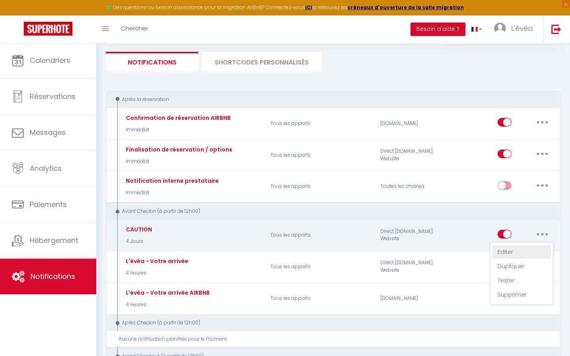
click at [506, 248] on link "Editer" at bounding box center [521, 251] width 59 height 13
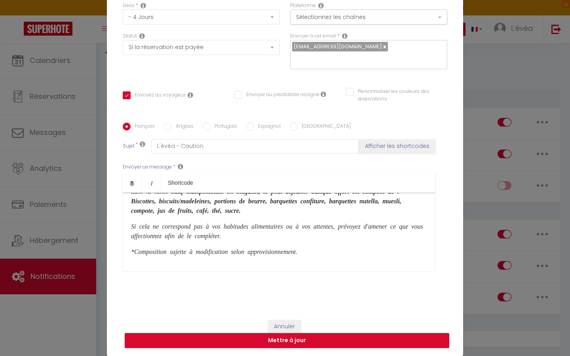
scroll to position [65, 0]
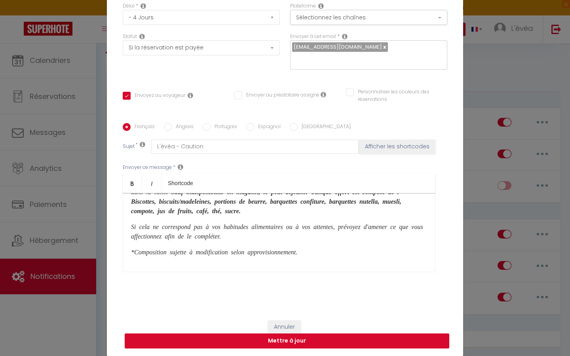
click at [278, 342] on button "Mettre à jour" at bounding box center [287, 341] width 324 height 15
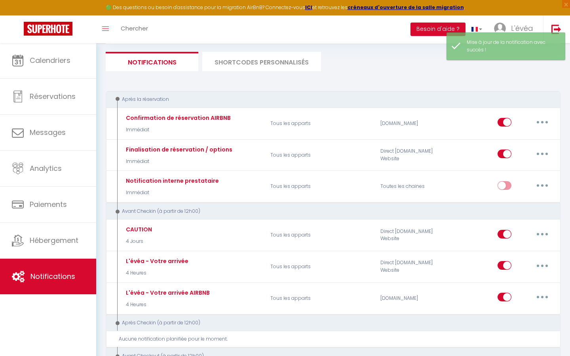
scroll to position [0, 0]
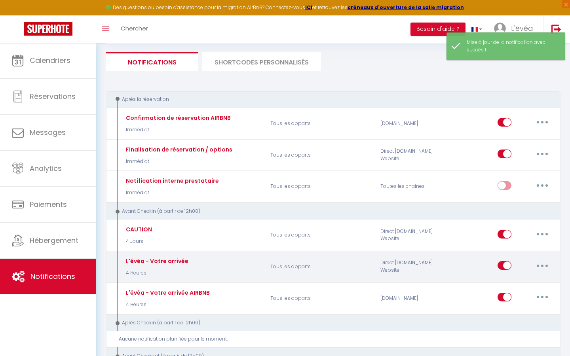
click at [542, 265] on button "button" at bounding box center [542, 265] width 22 height 13
click at [503, 280] on link "Editer" at bounding box center [521, 283] width 59 height 13
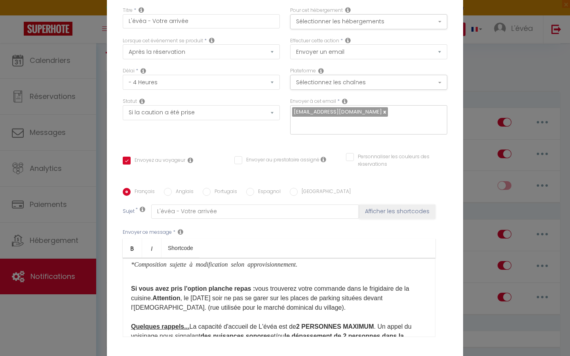
scroll to position [476, 0]
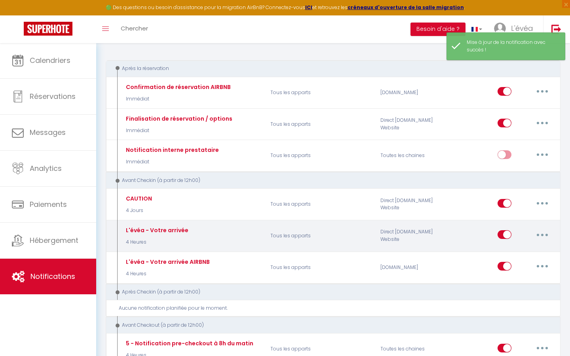
scroll to position [77, 0]
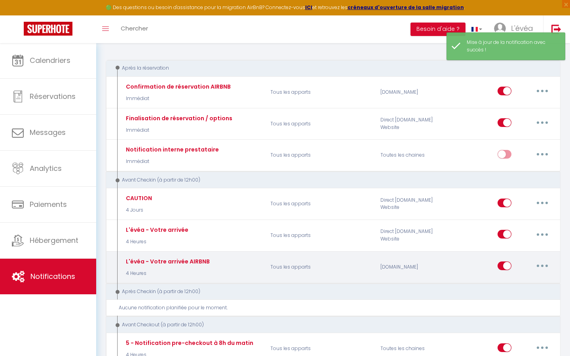
click at [541, 267] on button "button" at bounding box center [542, 266] width 22 height 13
click at [503, 283] on link "Editer" at bounding box center [521, 283] width 59 height 13
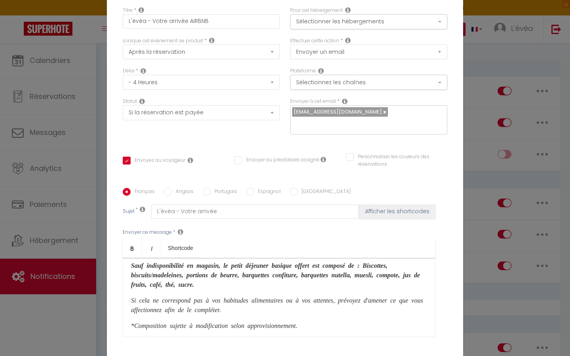
scroll to position [417, 0]
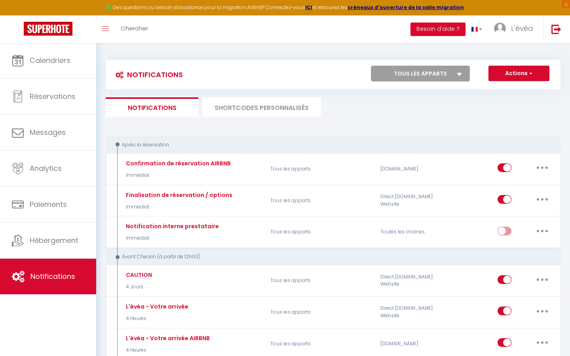
scroll to position [0, 0]
